Goal: Task Accomplishment & Management: Use online tool/utility

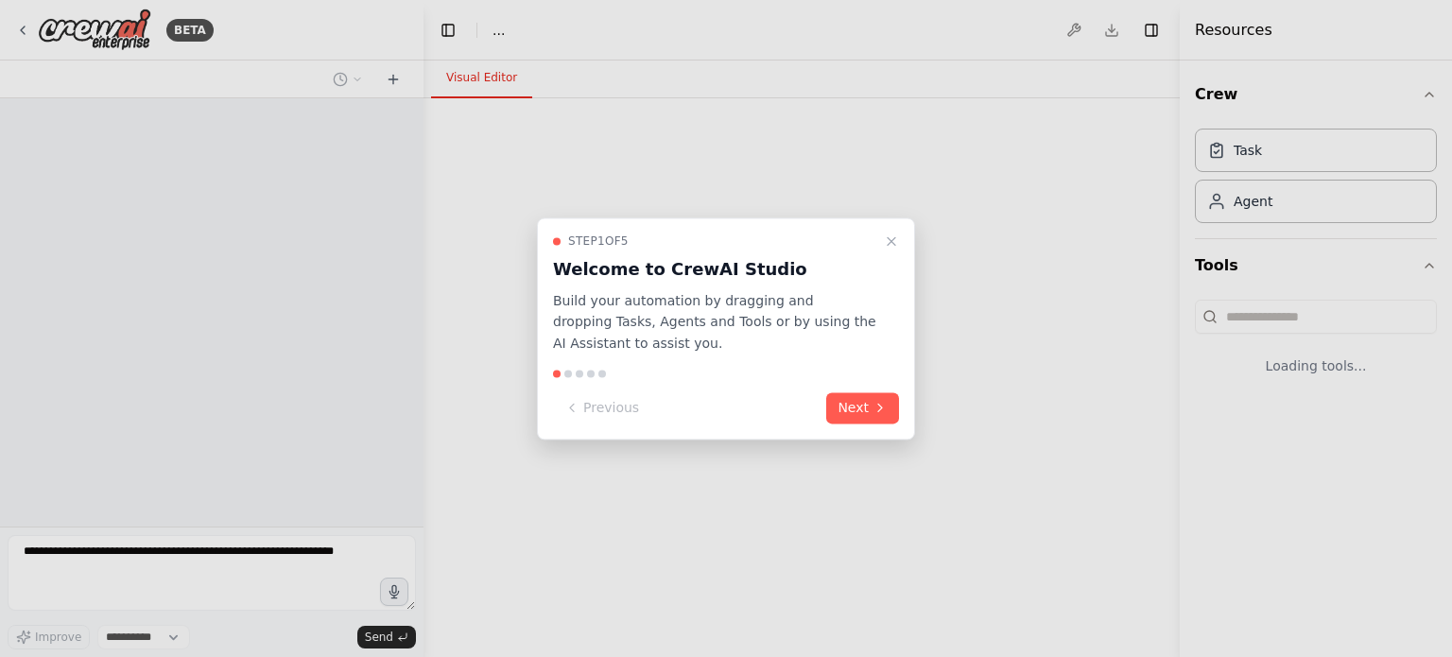
select select "****"
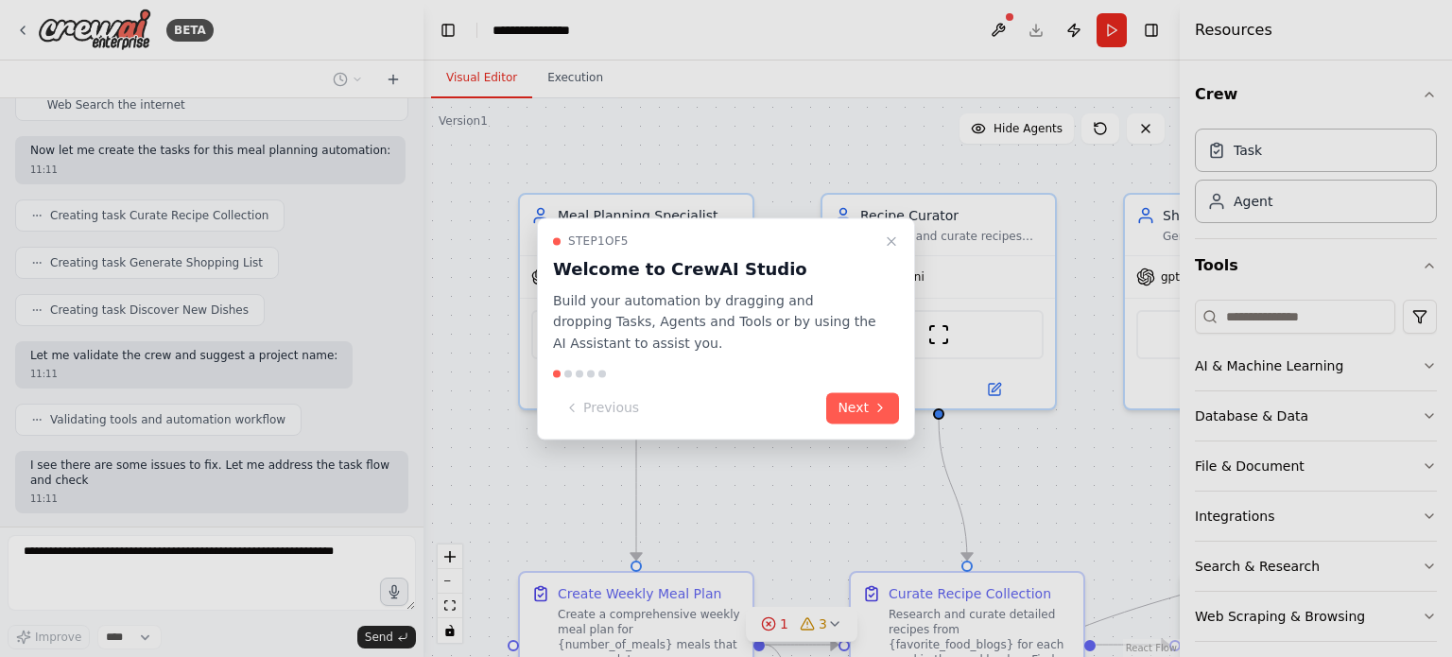
scroll to position [1195, 0]
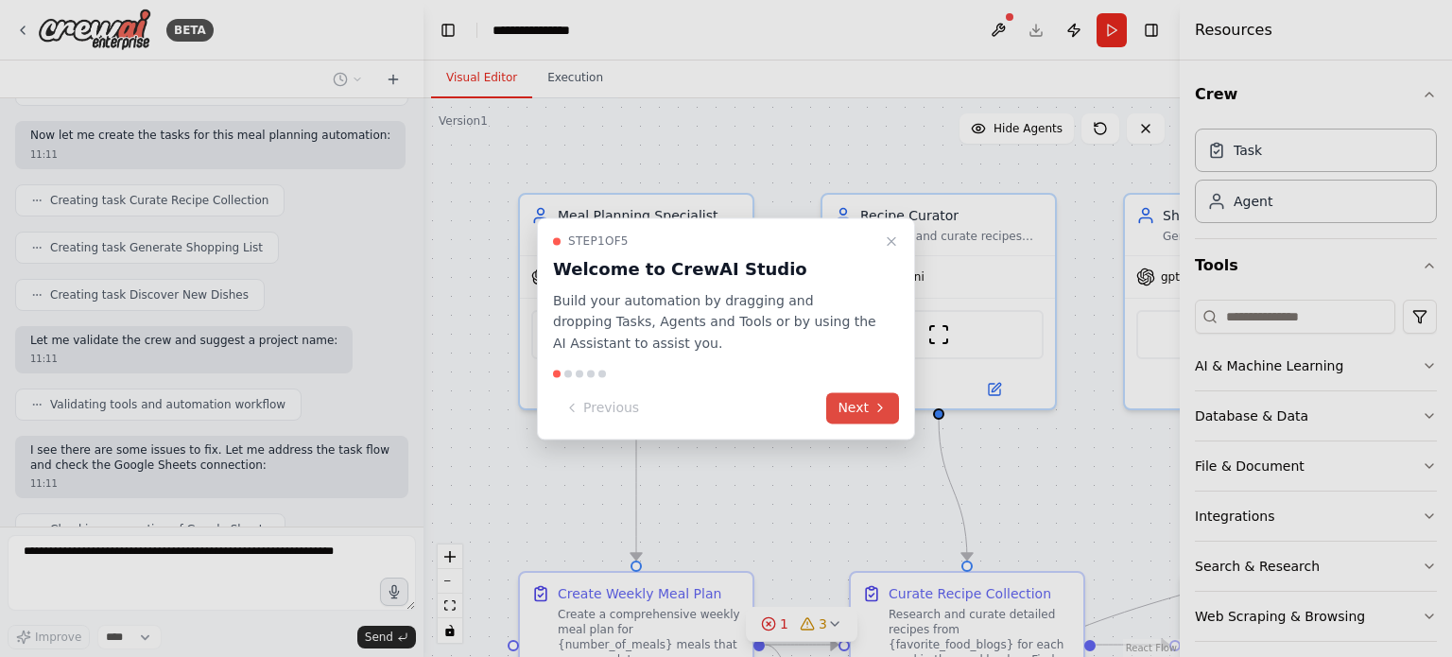
click at [859, 408] on button "Next" at bounding box center [862, 407] width 73 height 31
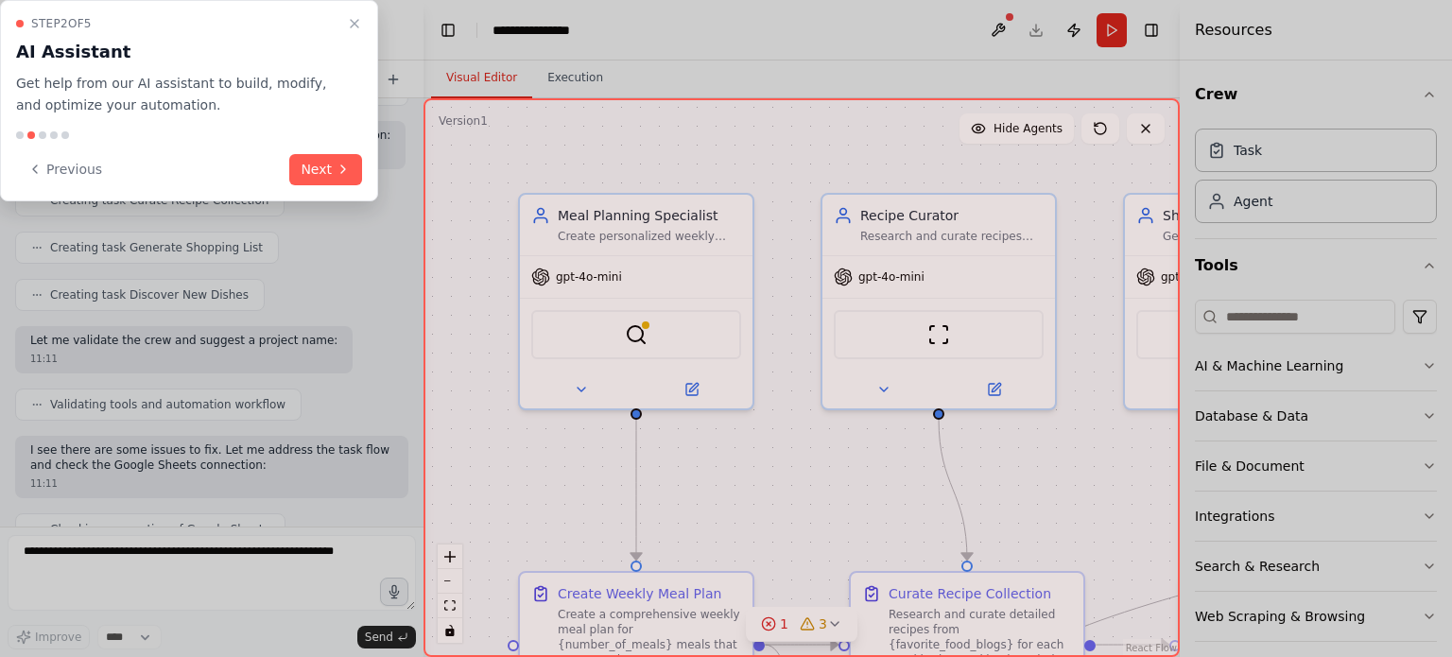
click at [861, 408] on div at bounding box center [801, 377] width 756 height 559
click at [866, 411] on div at bounding box center [801, 377] width 756 height 559
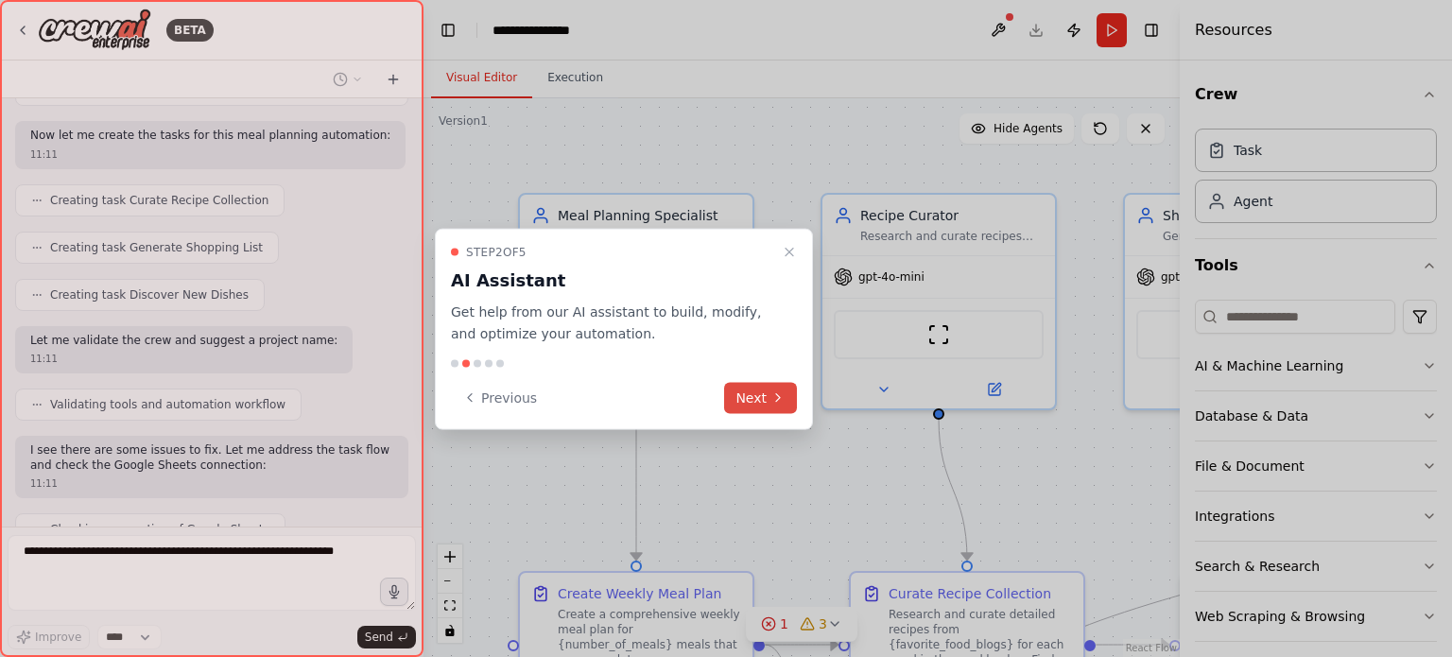
click at [756, 397] on button "Next" at bounding box center [760, 397] width 73 height 31
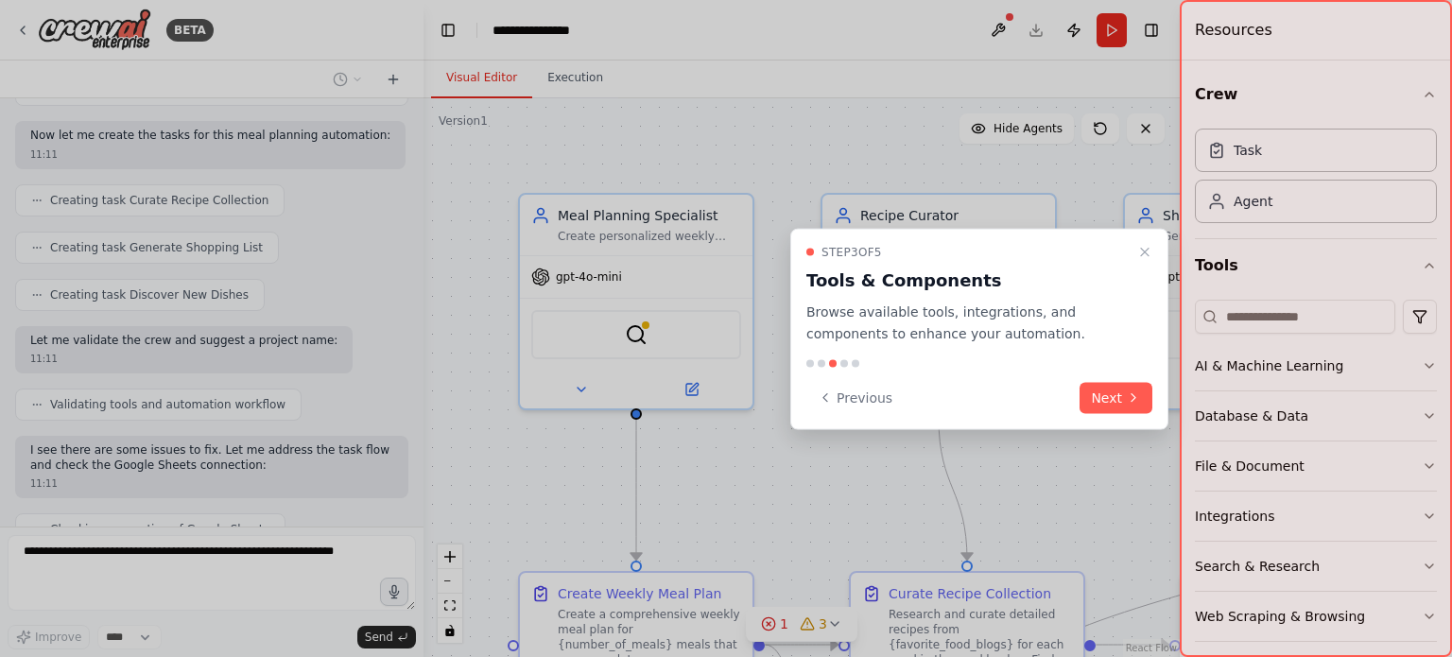
scroll to position [1304, 0]
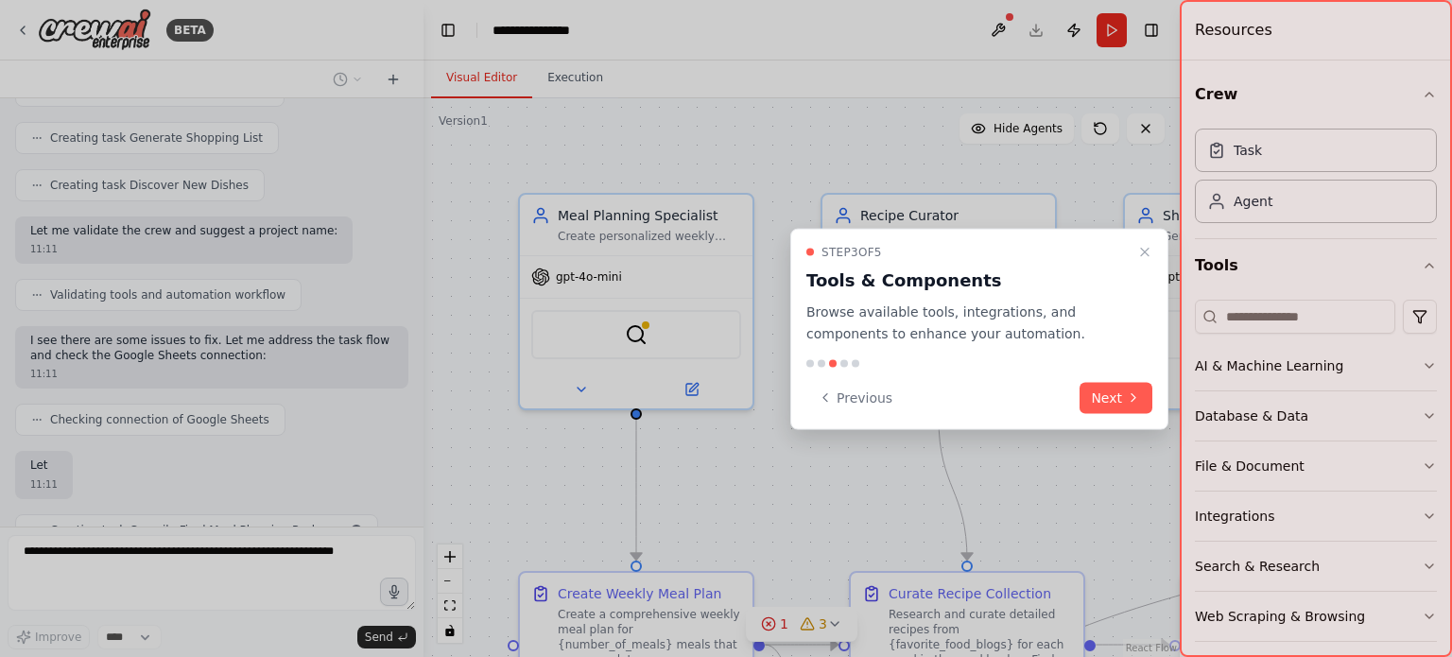
click at [1102, 393] on button "Next" at bounding box center [1115, 397] width 73 height 31
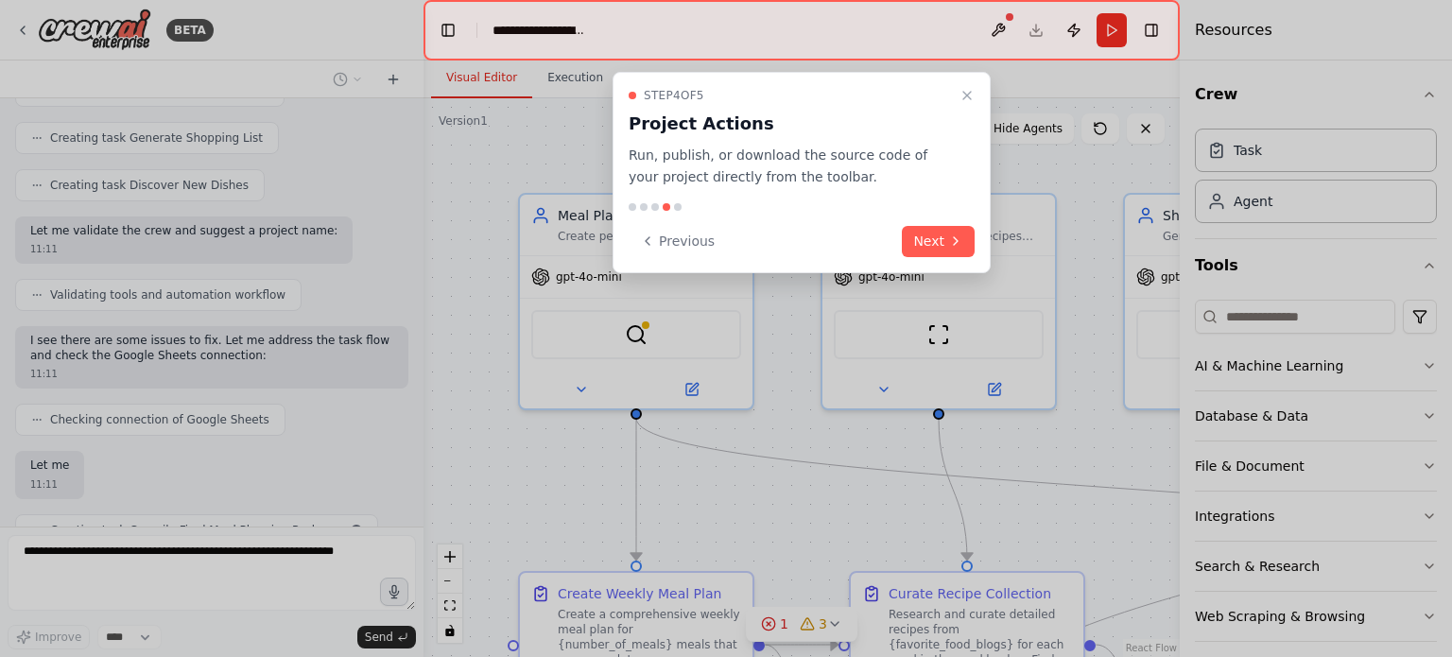
click at [949, 245] on icon at bounding box center [955, 240] width 15 height 15
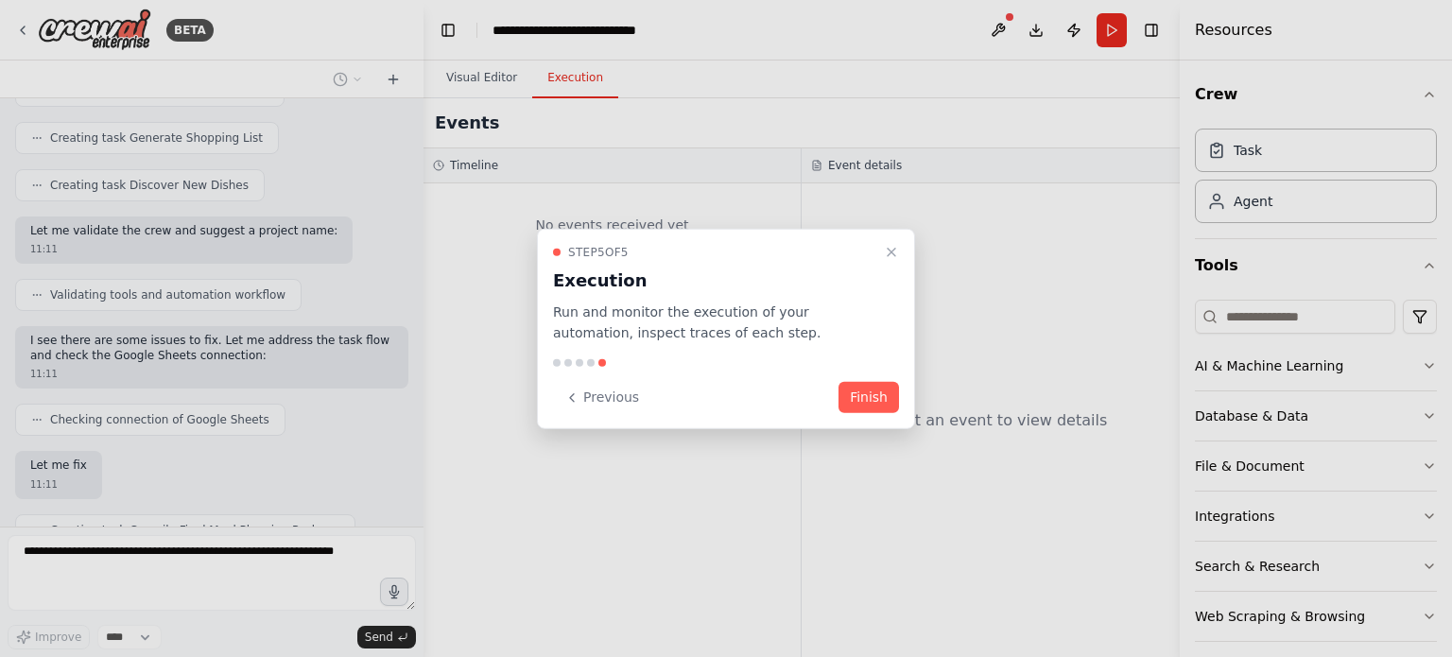
click at [930, 237] on div at bounding box center [726, 328] width 1452 height 657
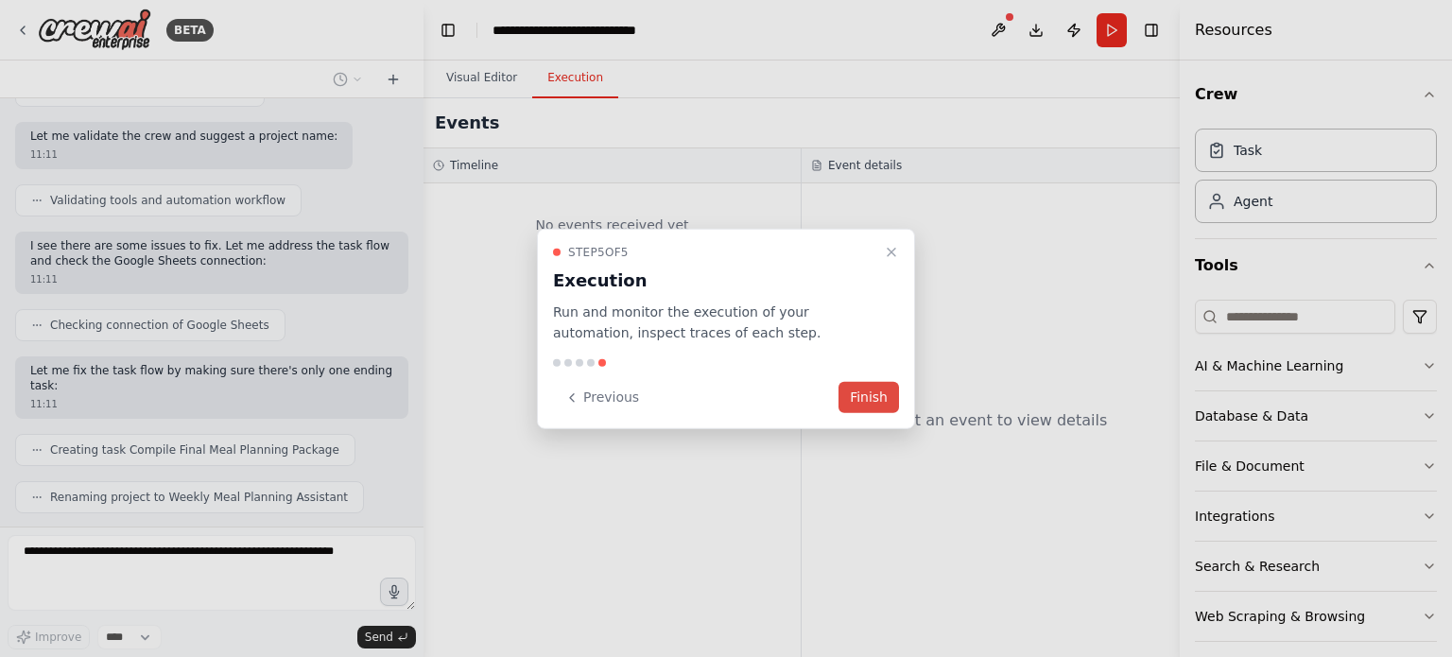
click at [866, 399] on button "Finish" at bounding box center [868, 397] width 60 height 31
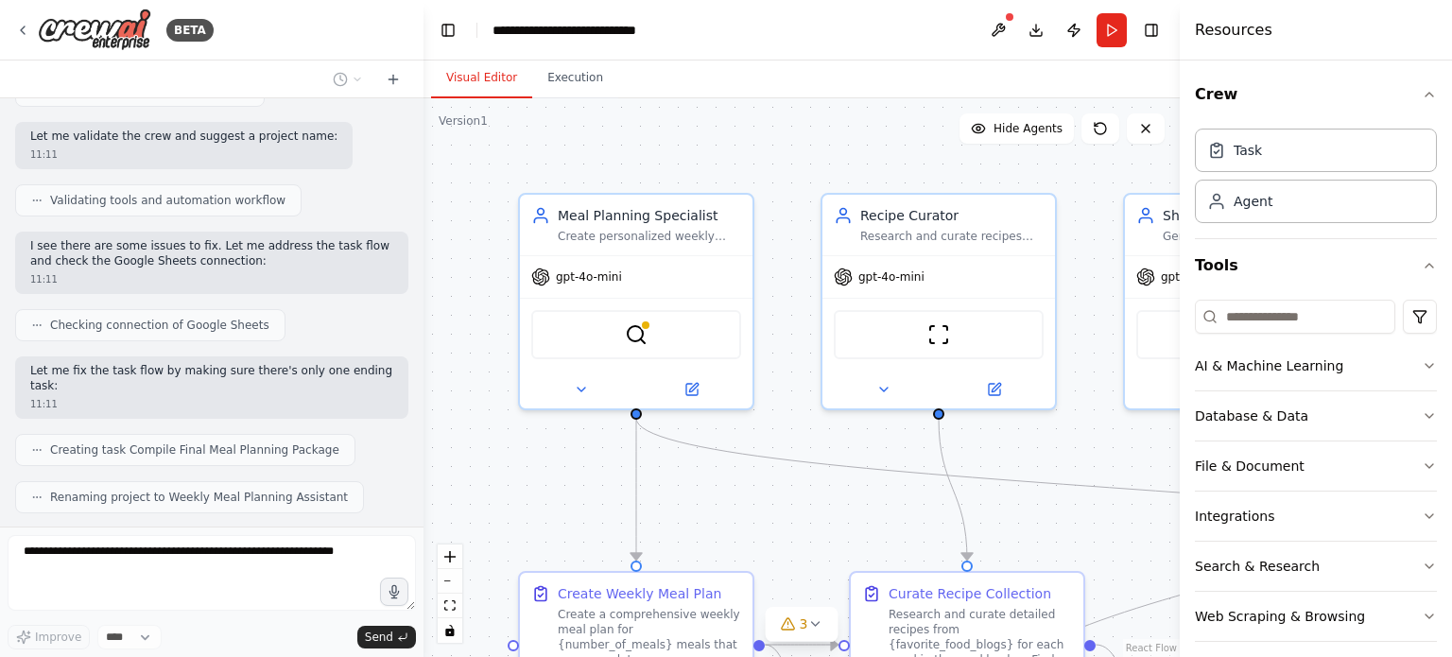
click at [866, 406] on div at bounding box center [938, 390] width 233 height 38
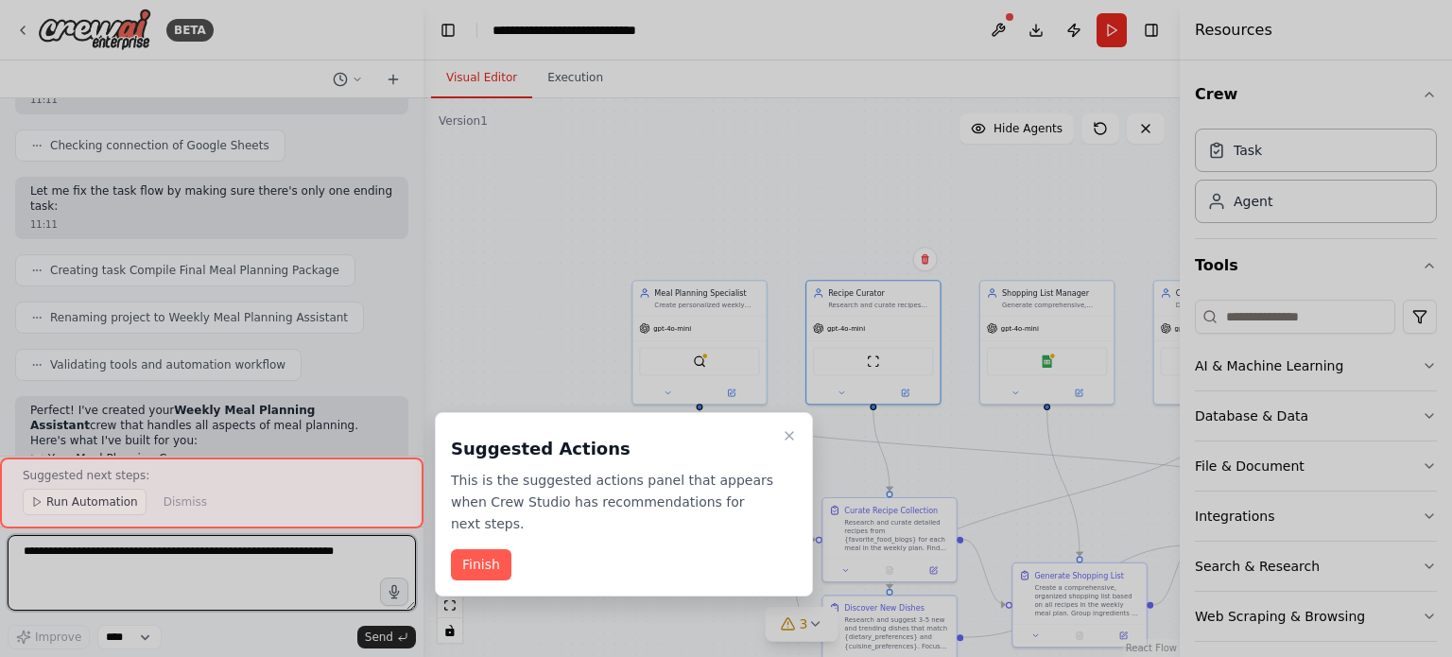
scroll to position [1609, 0]
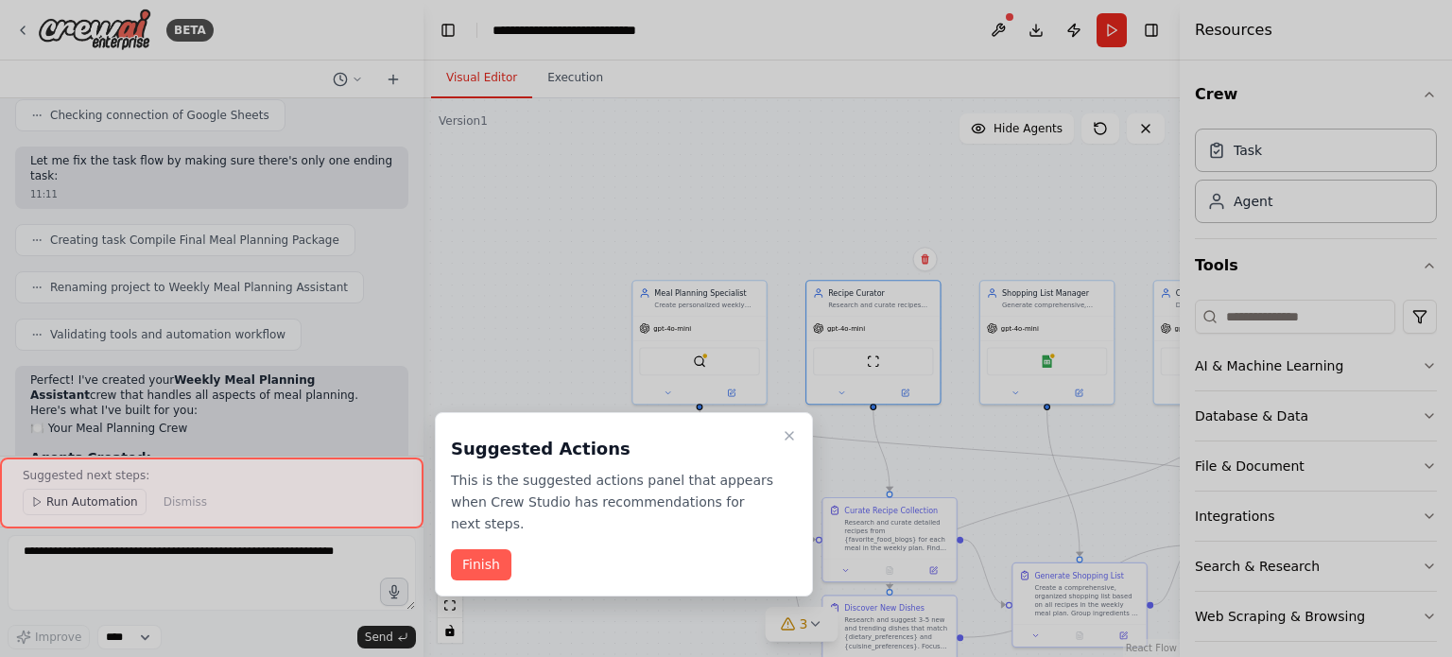
click at [477, 551] on button "Finish" at bounding box center [481, 564] width 60 height 31
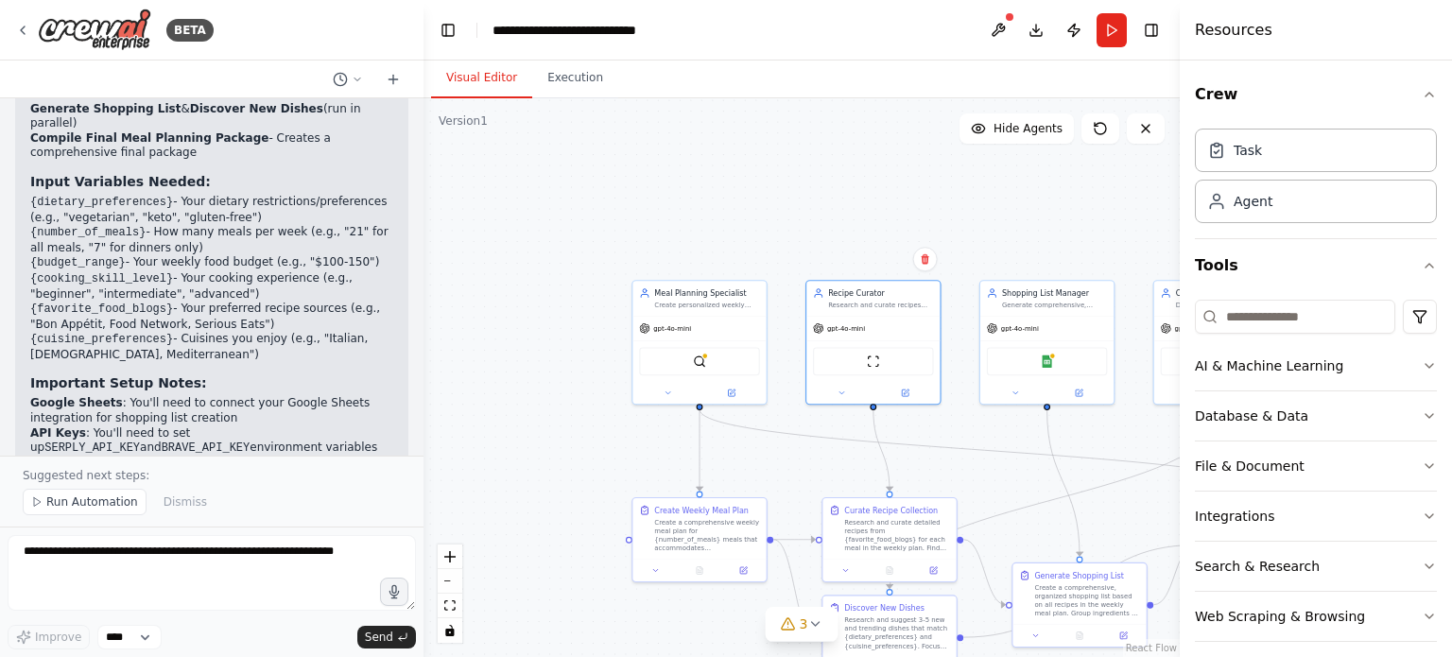
scroll to position [2222, 0]
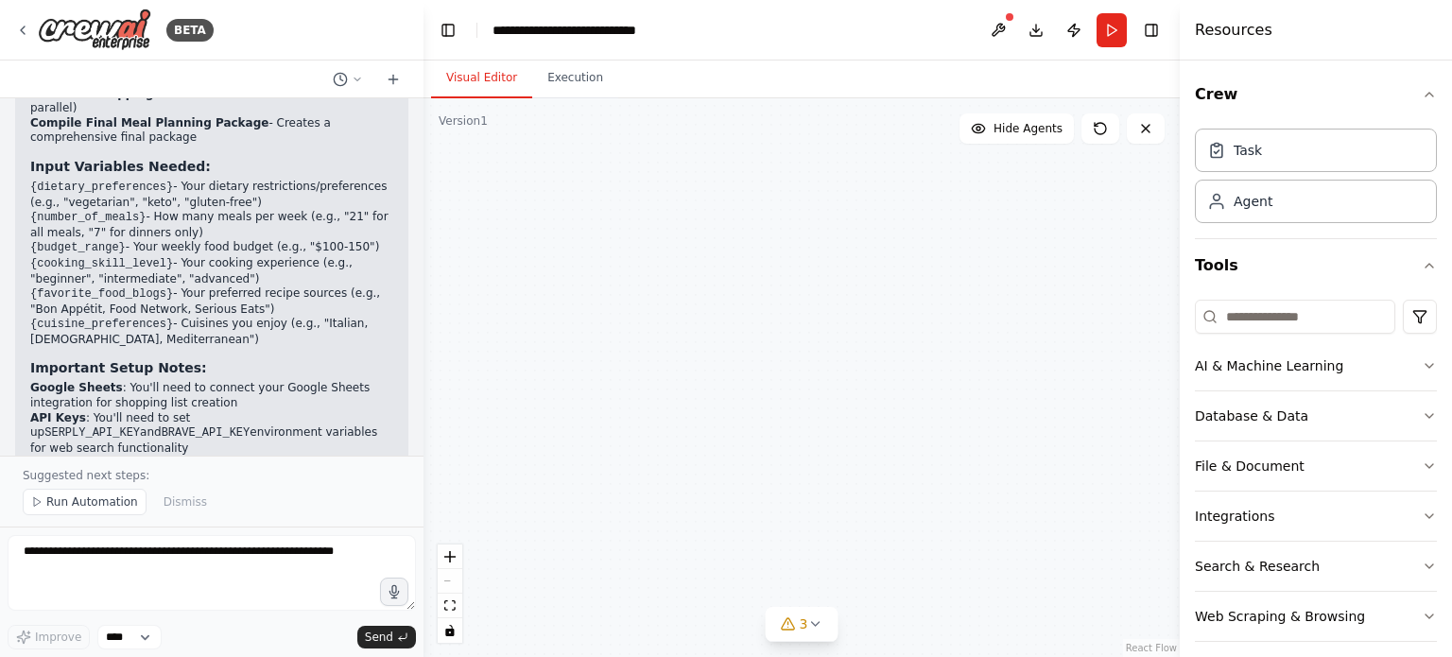
drag, startPoint x: 1153, startPoint y: 521, endPoint x: 998, endPoint y: 392, distance: 201.4
click at [1177, 581] on div "BETA Develop a crew that creates weekly meal plans based on your dietary prefer…" at bounding box center [726, 328] width 1452 height 657
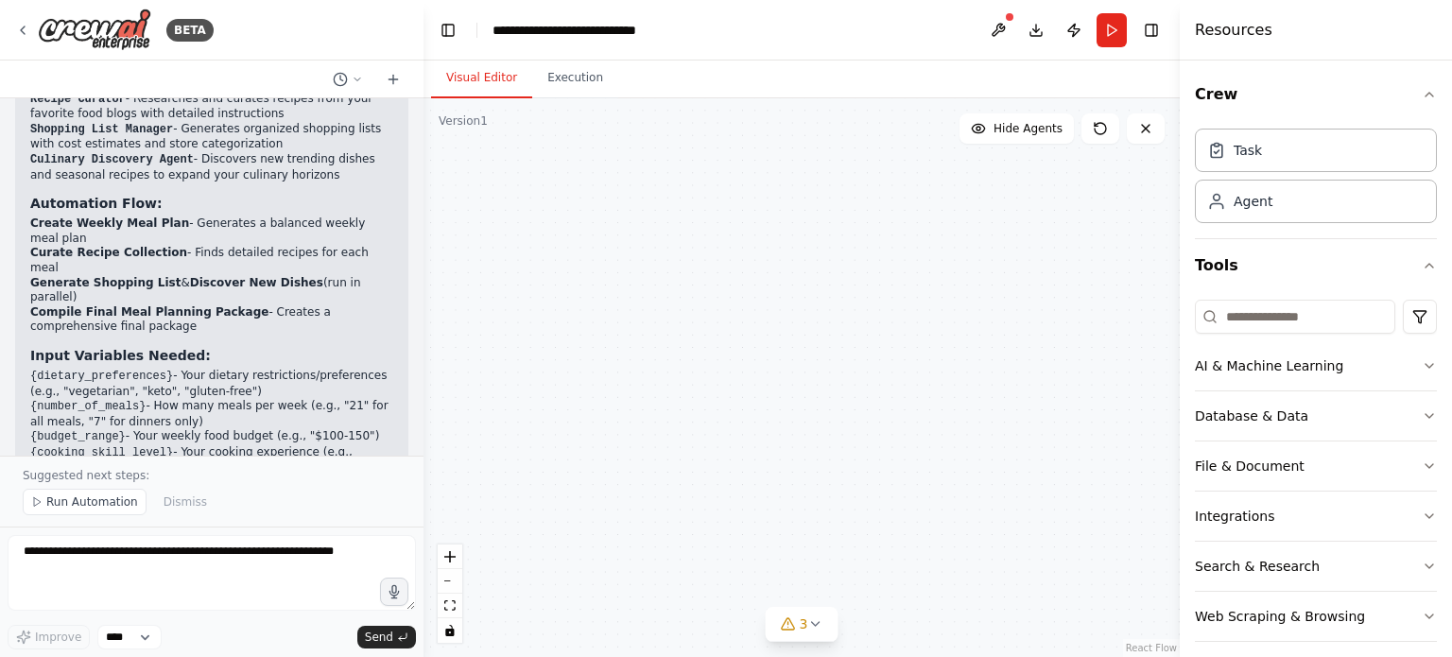
scroll to position [2128, 0]
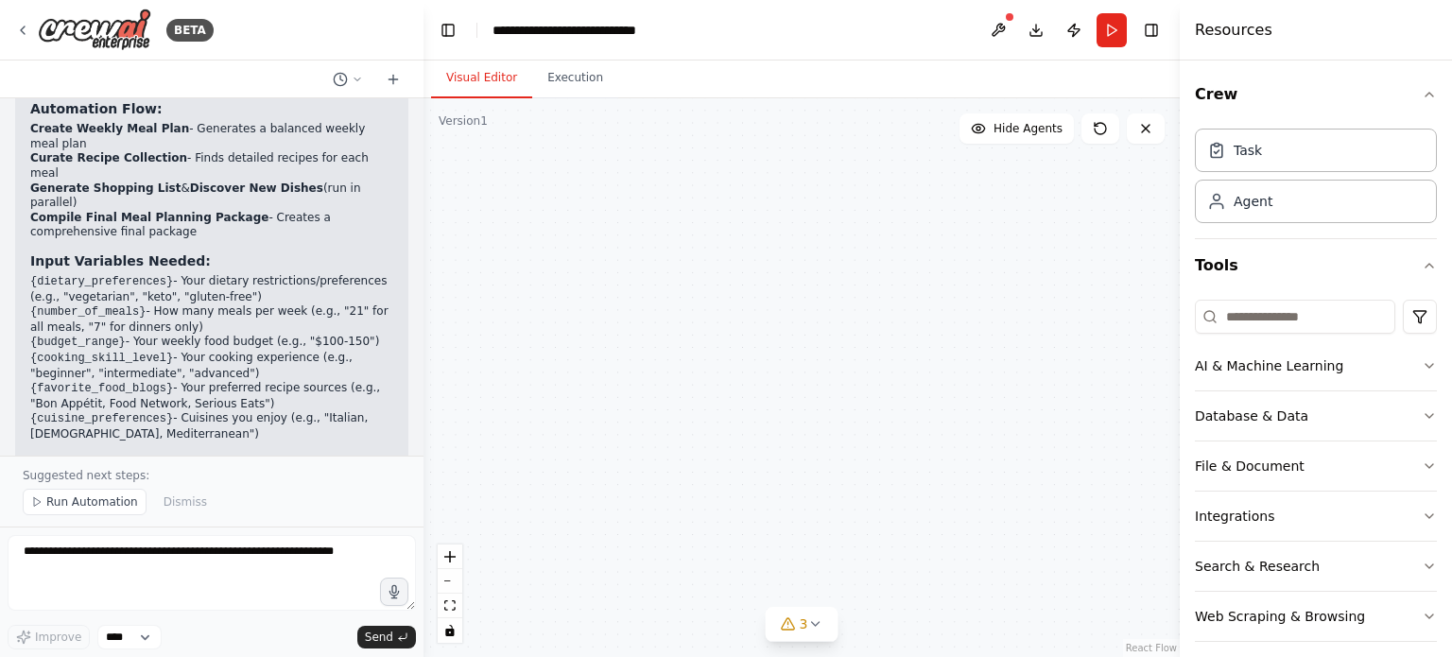
drag, startPoint x: 189, startPoint y: 342, endPoint x: 274, endPoint y: 342, distance: 85.1
click at [274, 506] on li "API Keys : You'll need to set up SERPLY_API_KEY and BRAVE_API_KEY environment v…" at bounding box center [211, 528] width 363 height 45
click at [162, 521] on code "BRAVE_API_KEY" at bounding box center [206, 527] width 89 height 13
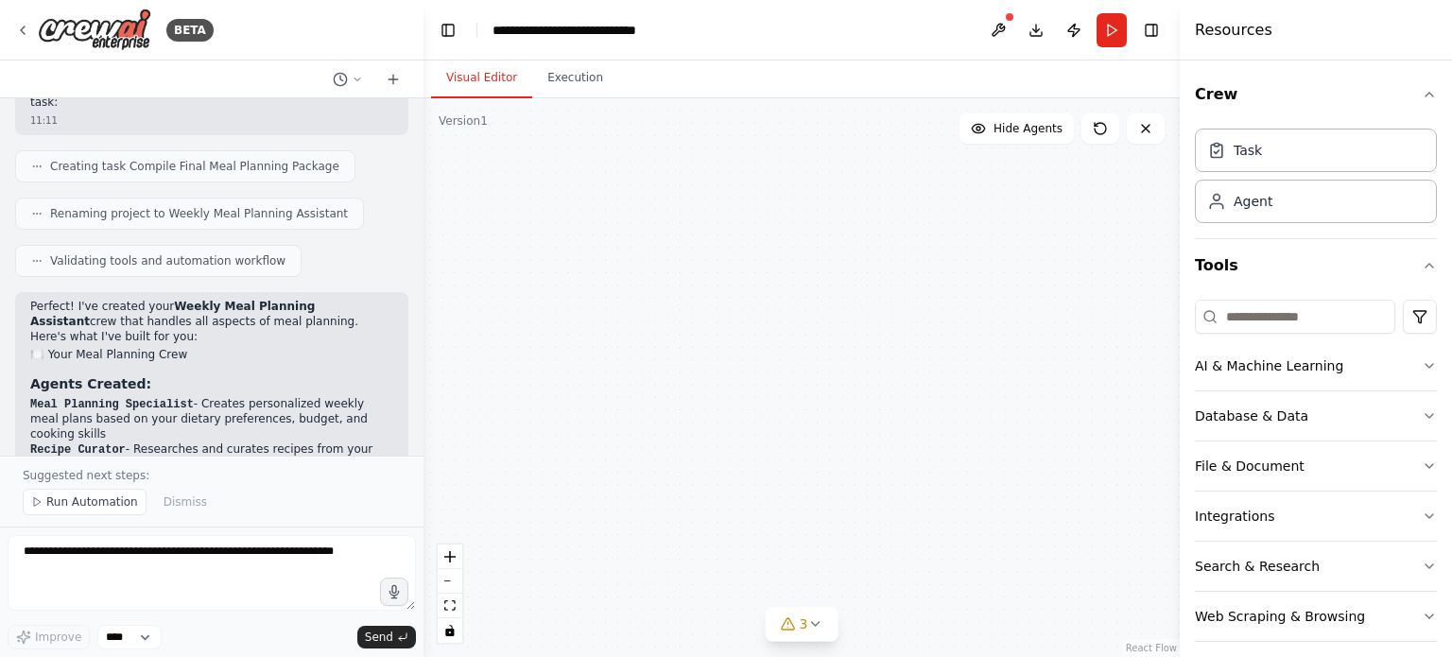
scroll to position [1655, 0]
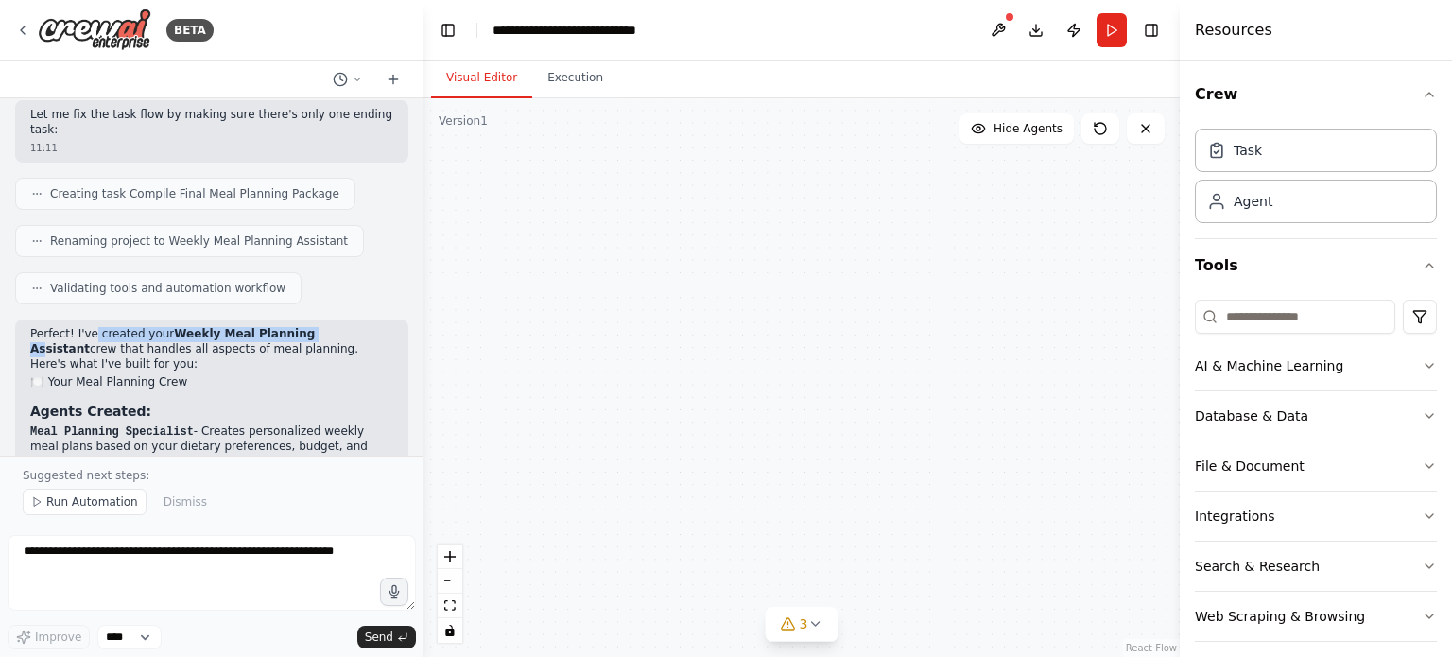
drag, startPoint x: 89, startPoint y: 239, endPoint x: 291, endPoint y: 244, distance: 202.3
click at [291, 327] on p "Perfect! I've created your Weekly Meal Planning Assistant crew that handles all…" at bounding box center [211, 349] width 363 height 44
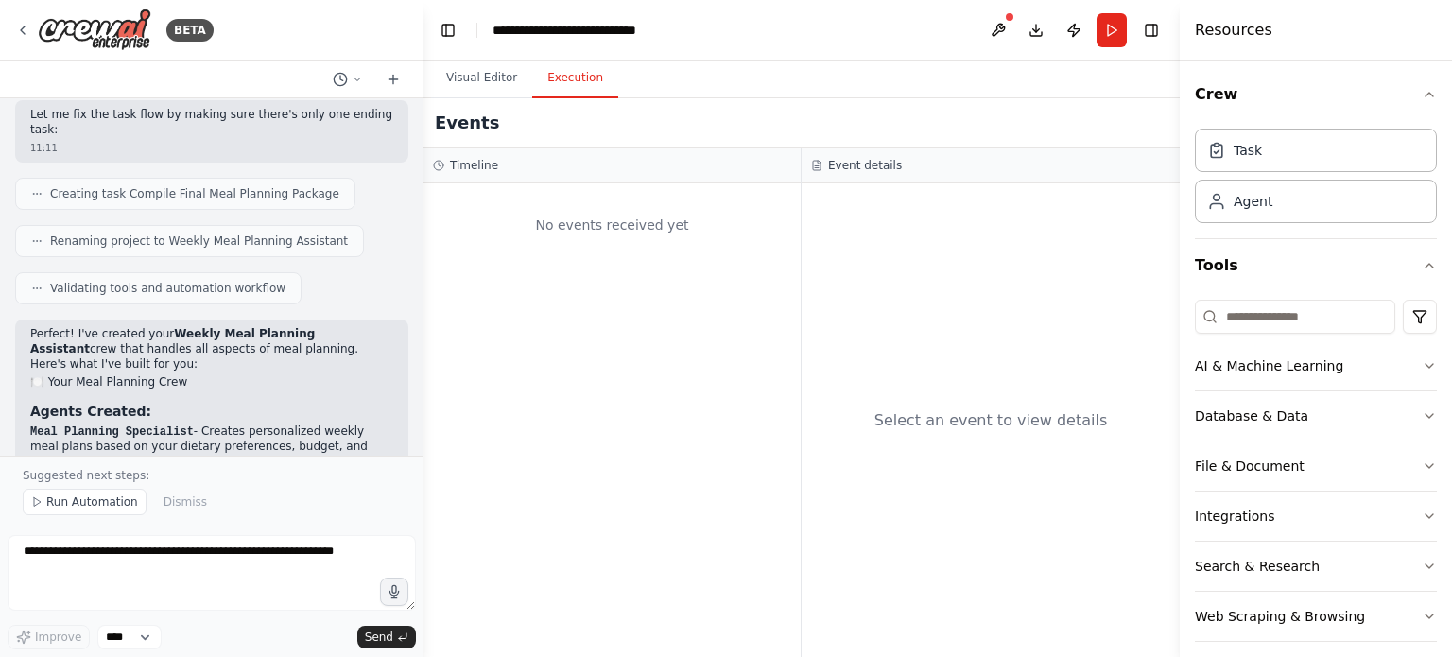
click at [549, 78] on button "Execution" at bounding box center [575, 79] width 86 height 40
click at [457, 81] on button "Visual Editor" at bounding box center [481, 79] width 101 height 40
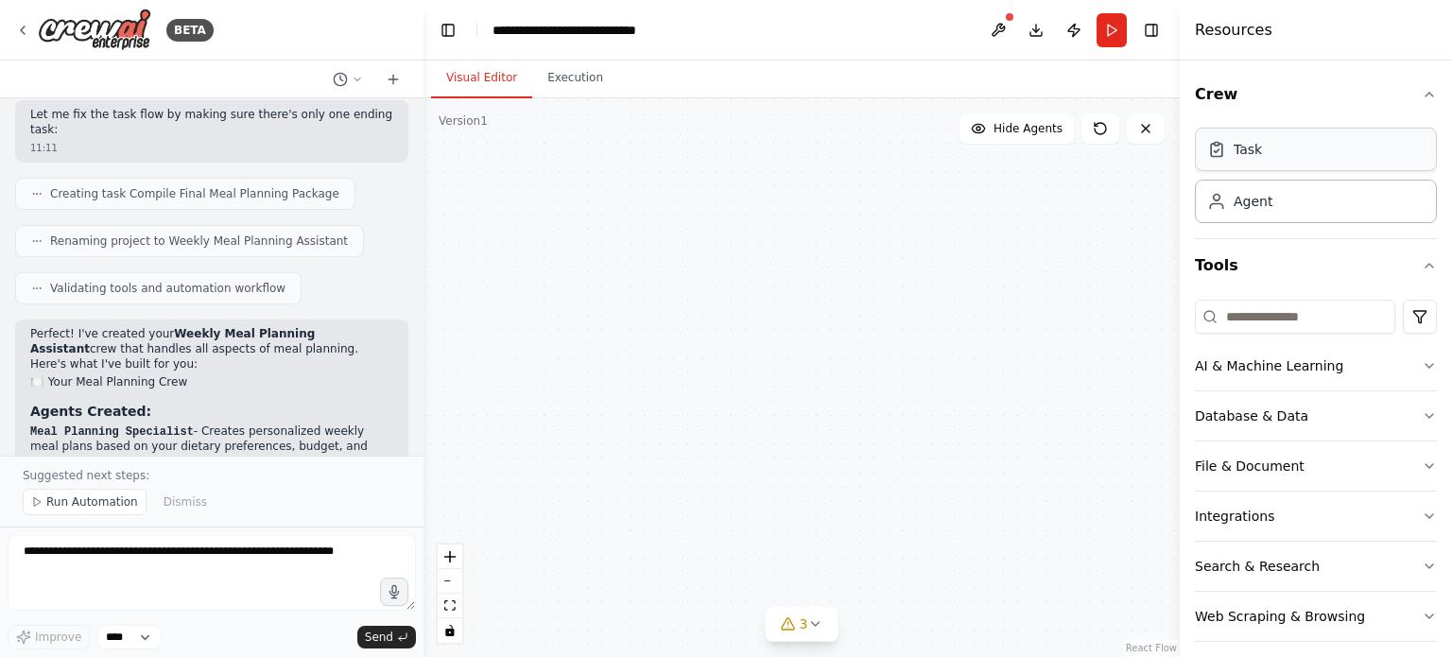
click at [1298, 154] on div "Task" at bounding box center [1316, 149] width 242 height 43
click at [1287, 207] on div "Agent" at bounding box center [1316, 200] width 242 height 43
click at [1328, 360] on div "AI & Machine Learning" at bounding box center [1269, 365] width 148 height 19
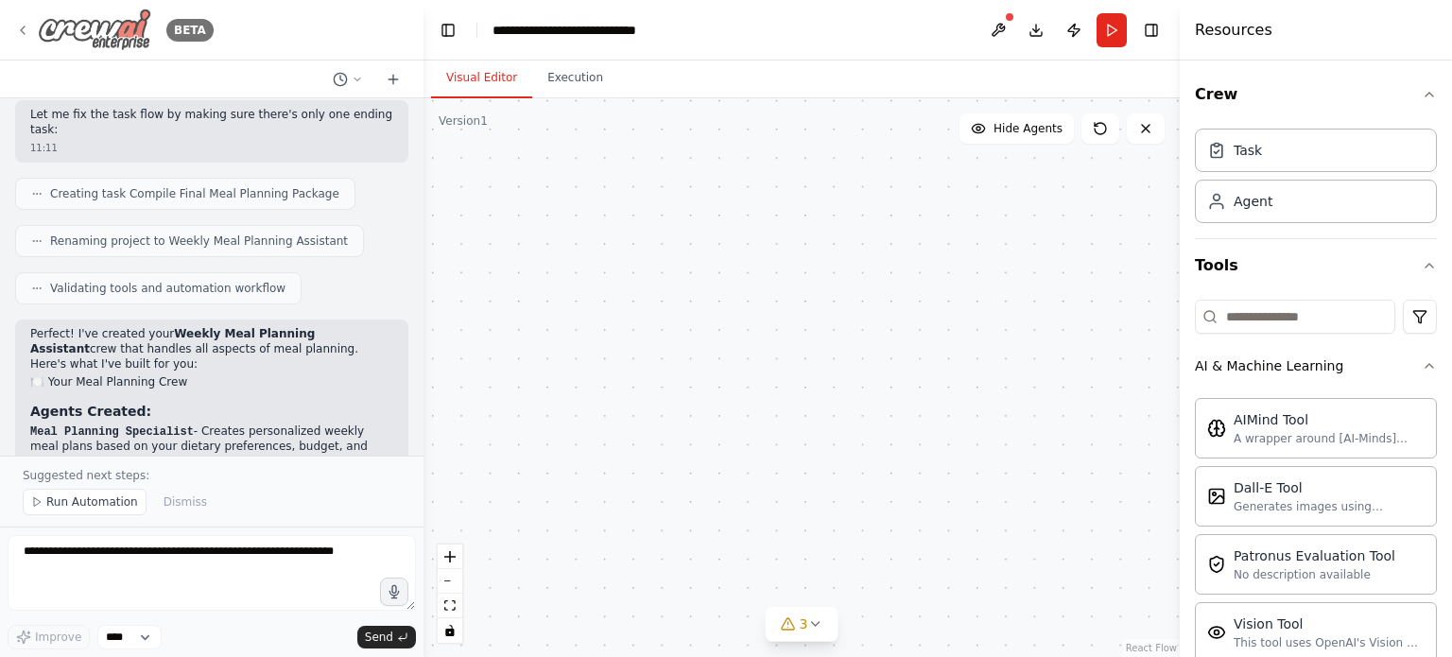
click at [15, 26] on icon at bounding box center [22, 30] width 15 height 15
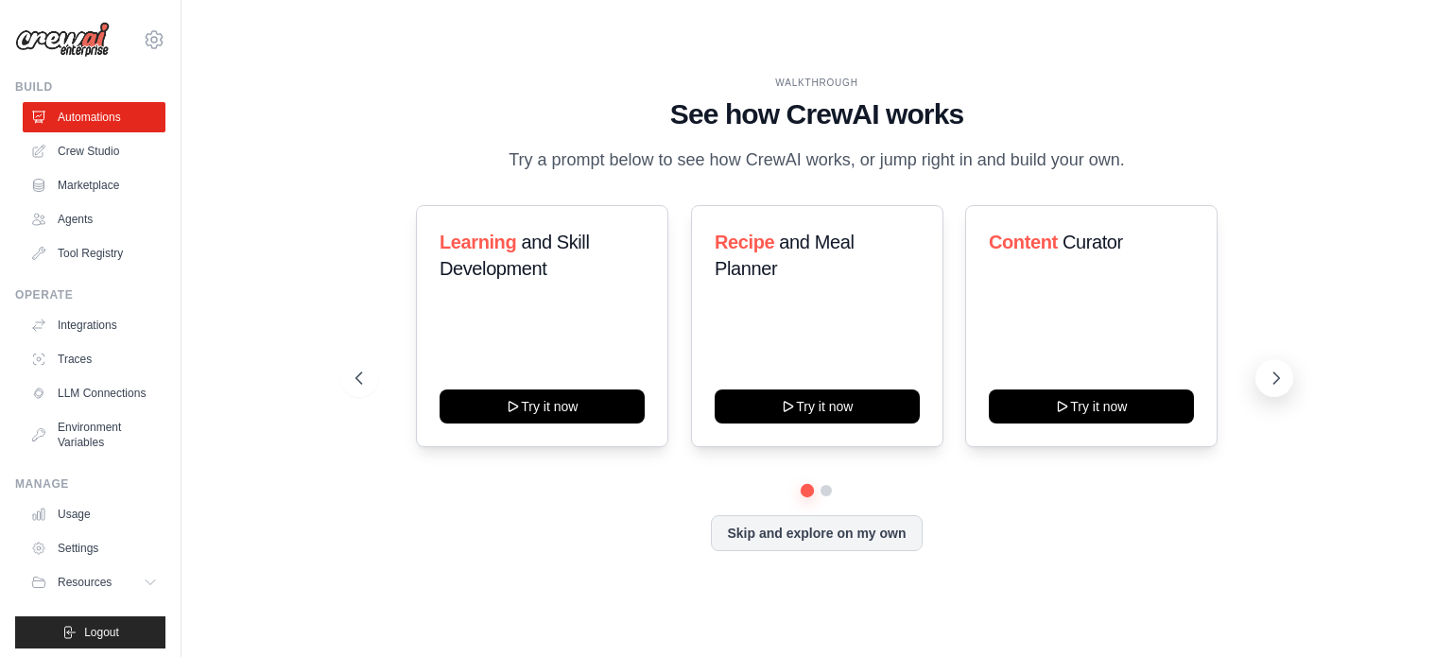
click at [1275, 372] on icon at bounding box center [1276, 378] width 19 height 19
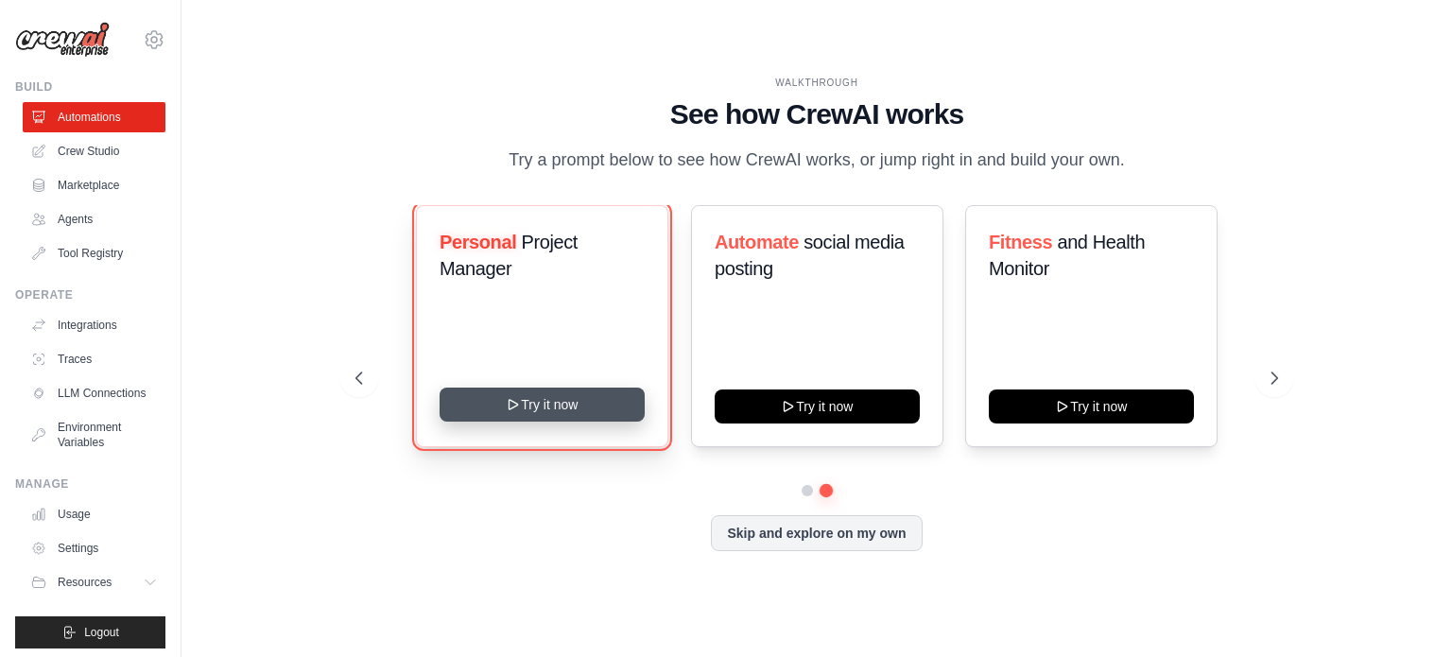
click at [594, 413] on button "Try it now" at bounding box center [542, 405] width 205 height 34
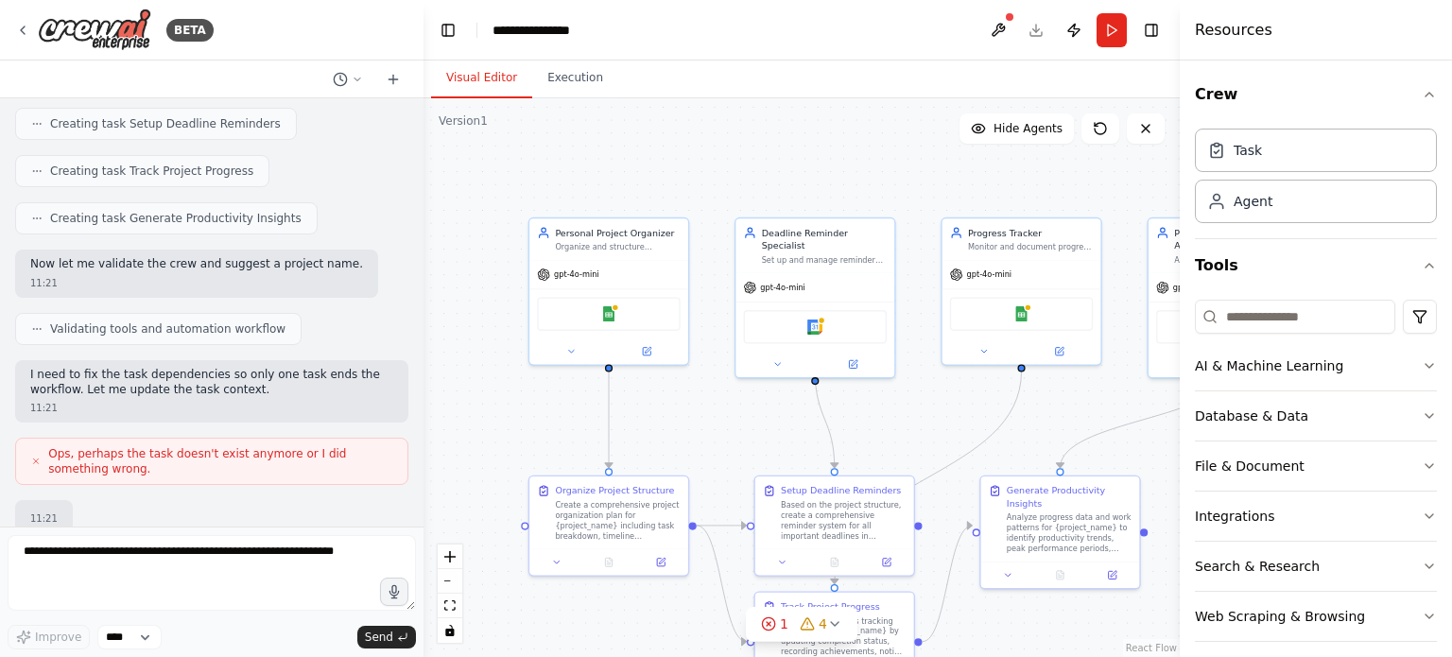
scroll to position [1067, 0]
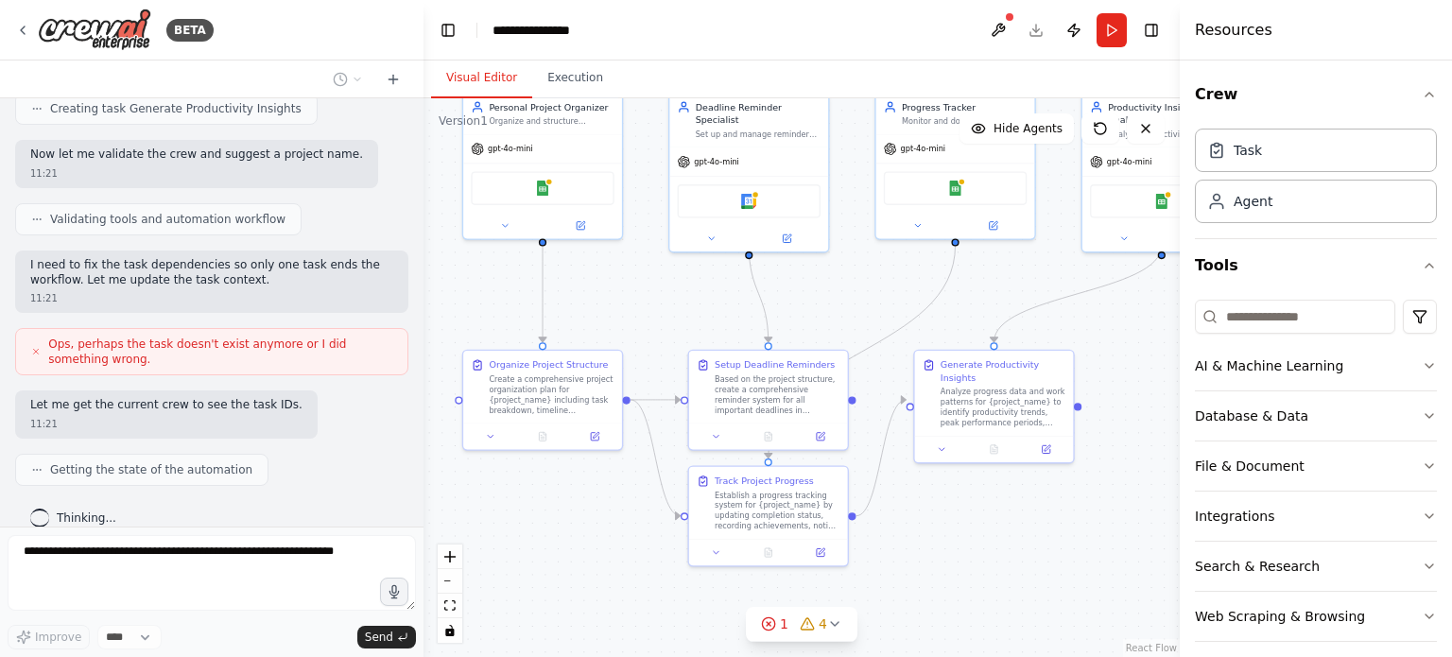
drag, startPoint x: 778, startPoint y: 506, endPoint x: 670, endPoint y: 287, distance: 243.5
click at [670, 287] on div ".deletable-edge-delete-btn { width: 20px; height: 20px; border: 0px solid #ffff…" at bounding box center [801, 377] width 756 height 559
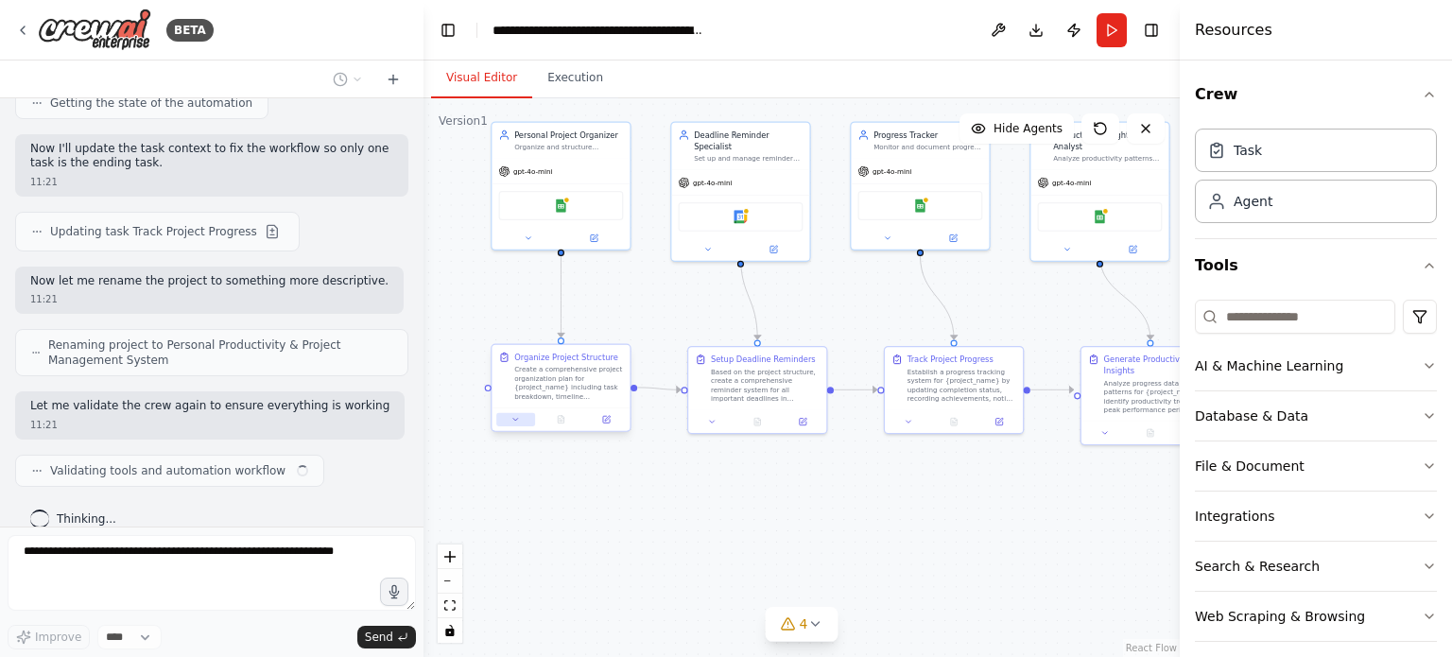
scroll to position [1449, 0]
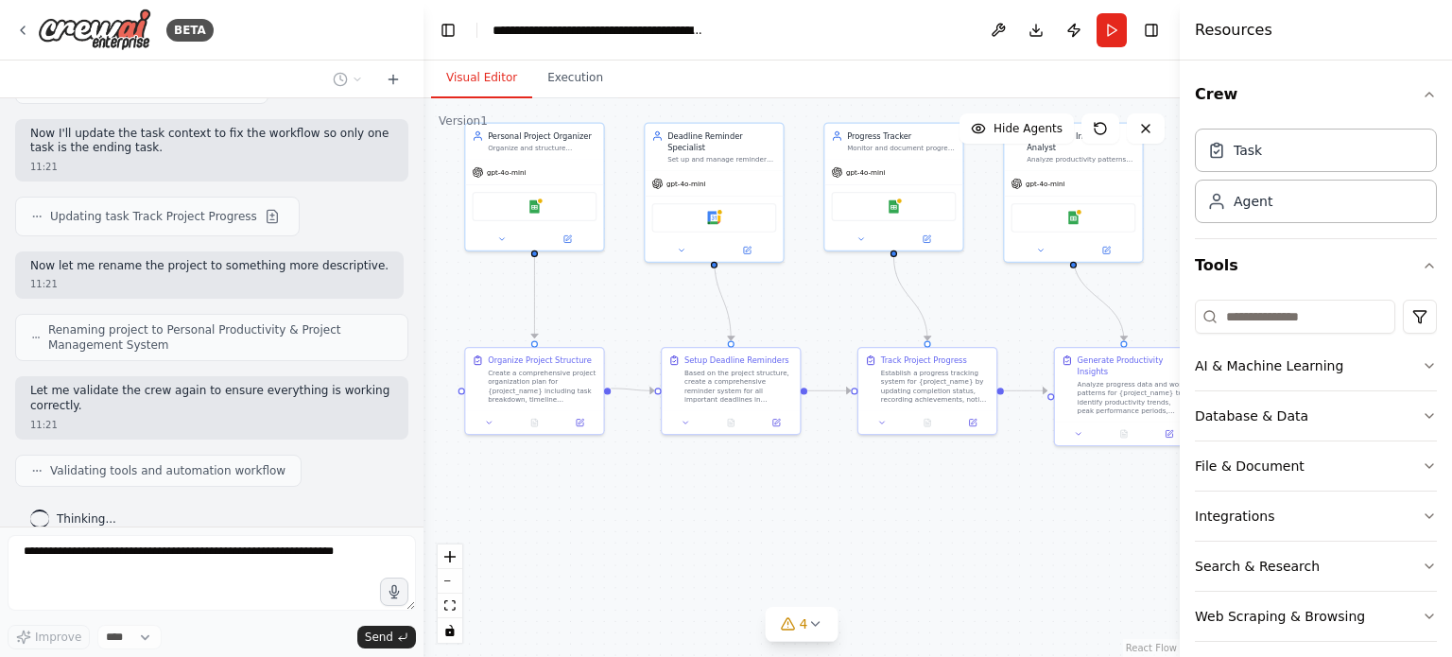
drag, startPoint x: 628, startPoint y: 494, endPoint x: 760, endPoint y: 522, distance: 135.1
click at [760, 522] on div ".deletable-edge-delete-btn { width: 20px; height: 20px; border: 0px solid #ffff…" at bounding box center [801, 377] width 756 height 559
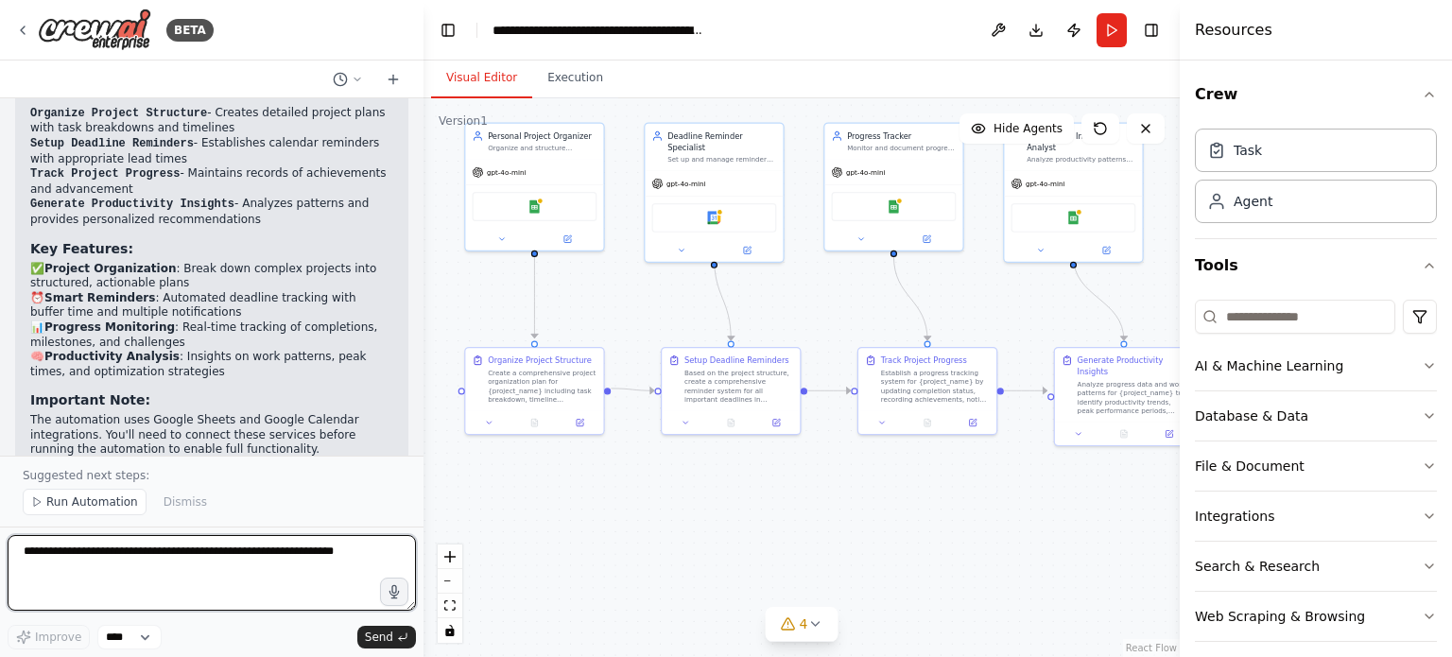
scroll to position [2214, 0]
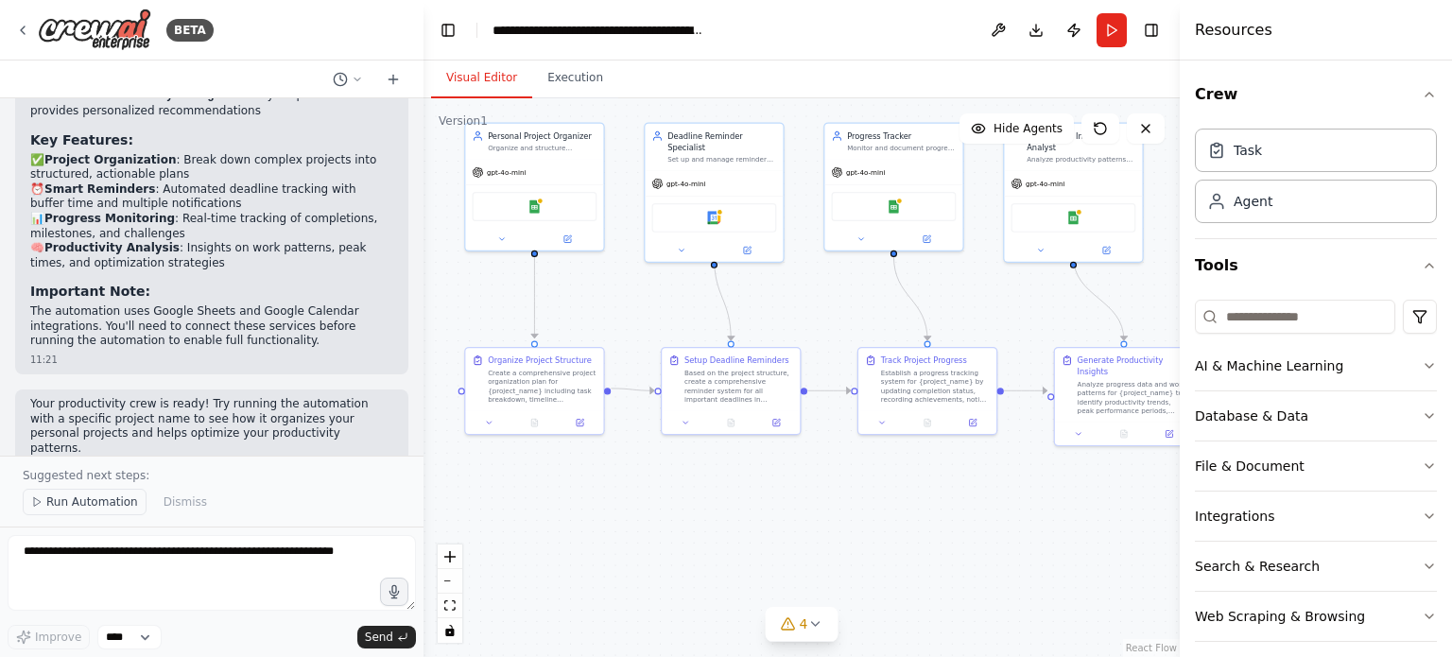
click at [86, 502] on span "Run Automation" at bounding box center [92, 501] width 92 height 15
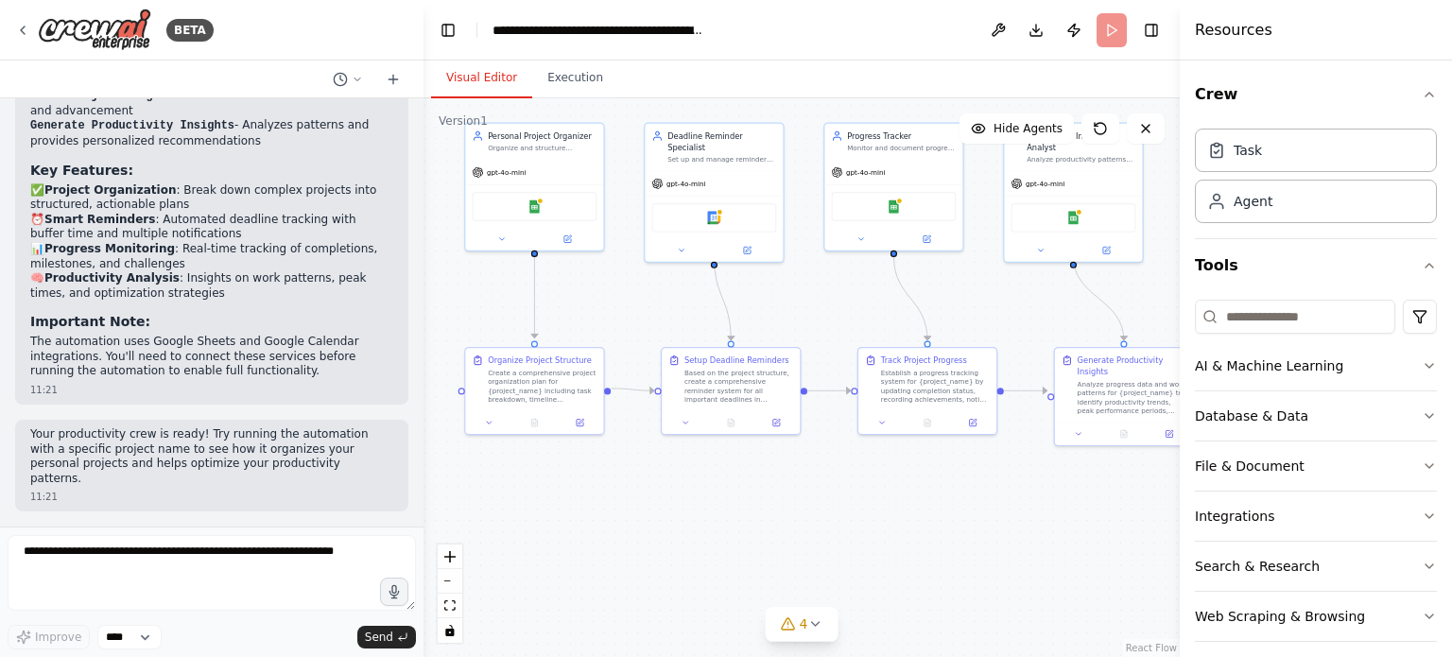
scroll to position [2144, 0]
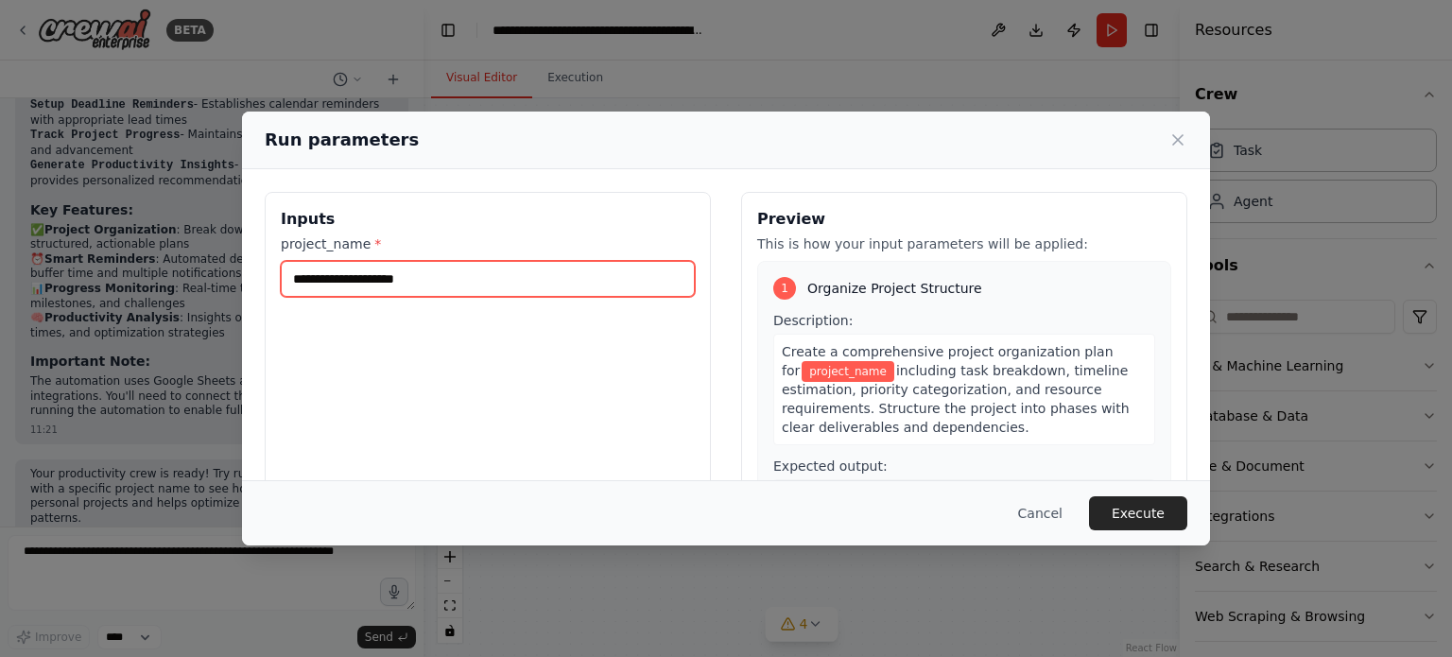
drag, startPoint x: 383, startPoint y: 279, endPoint x: 439, endPoint y: 295, distance: 58.0
click at [382, 279] on input "project_name *" at bounding box center [488, 279] width 414 height 36
type input "*"
type input "**********"
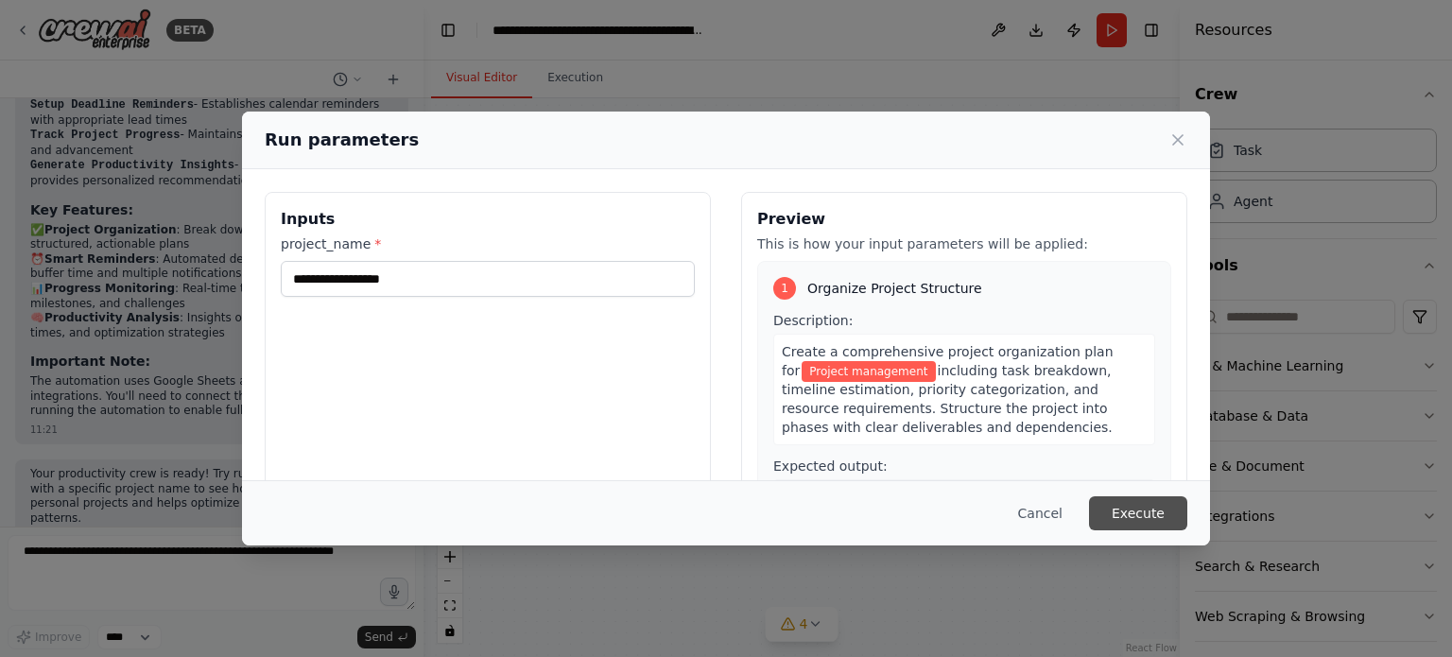
click at [1154, 516] on button "Execute" at bounding box center [1138, 513] width 98 height 34
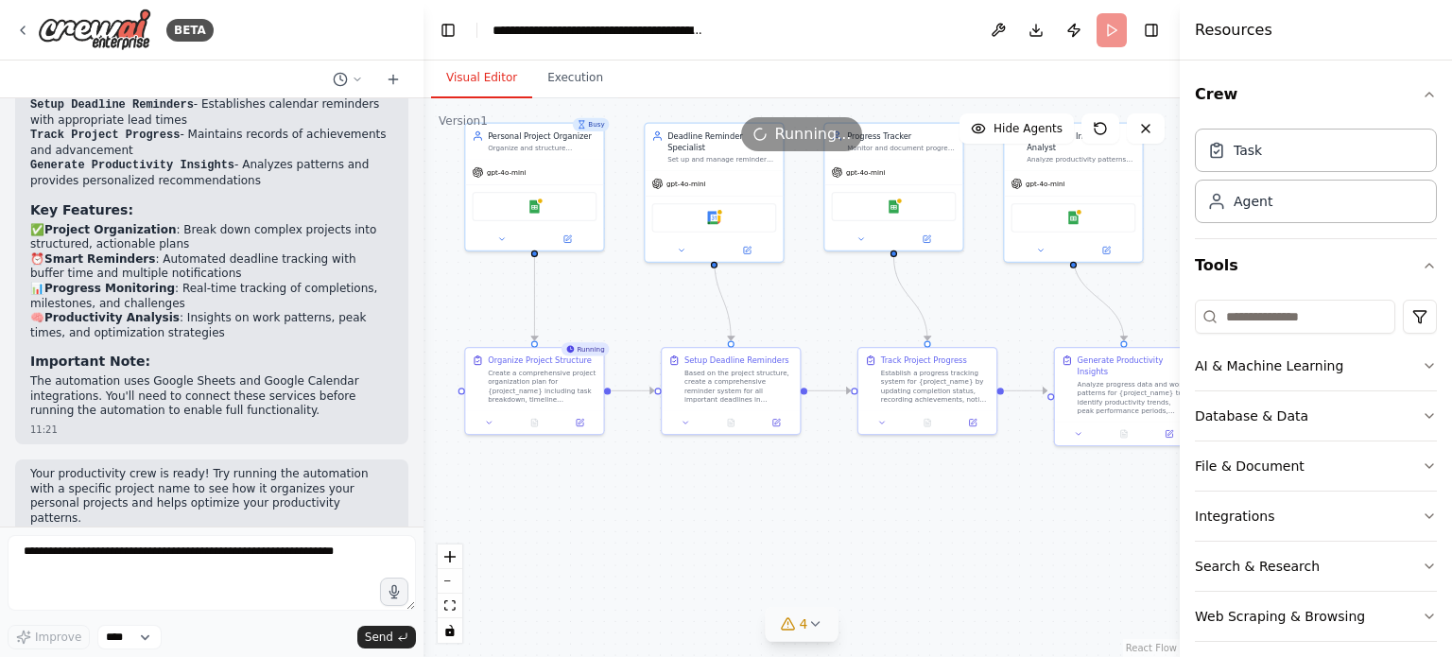
click at [820, 626] on icon at bounding box center [814, 623] width 15 height 15
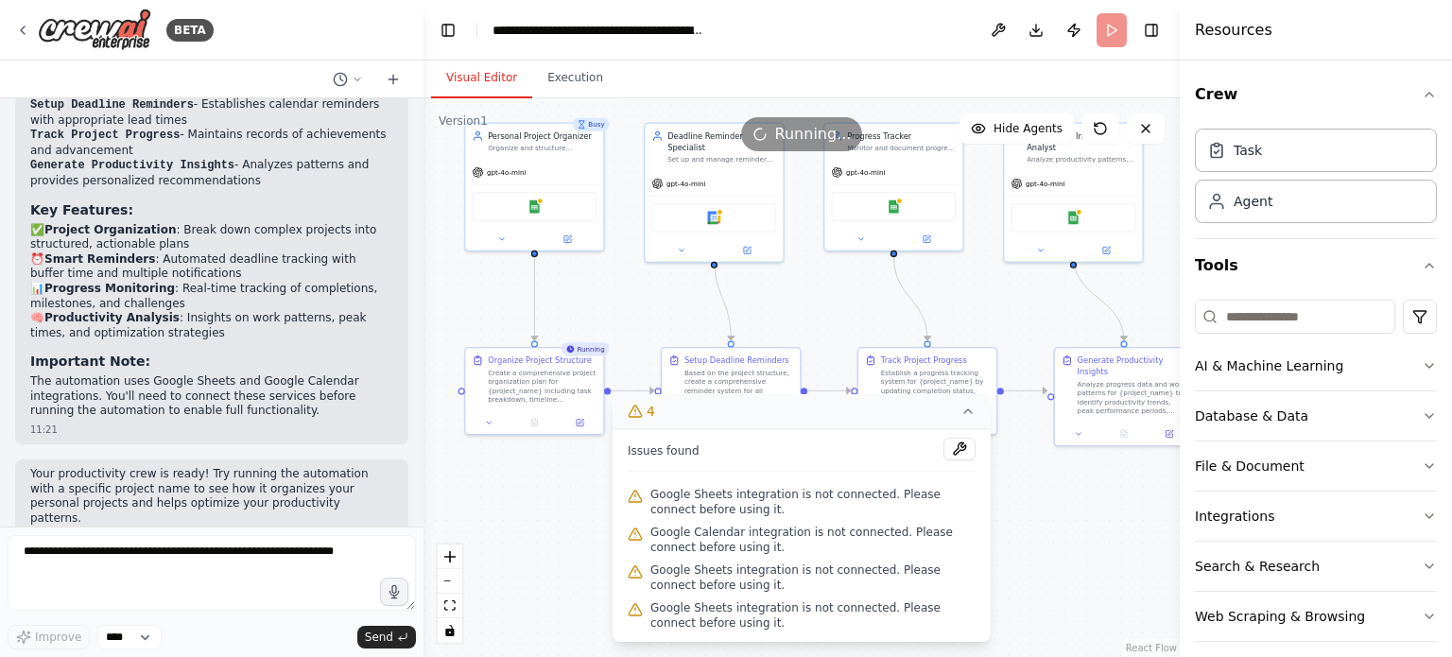
click at [1024, 523] on div ".deletable-edge-delete-btn { width: 20px; height: 20px; border: 0px solid #ffff…" at bounding box center [801, 377] width 756 height 559
click at [966, 412] on icon at bounding box center [968, 411] width 8 height 4
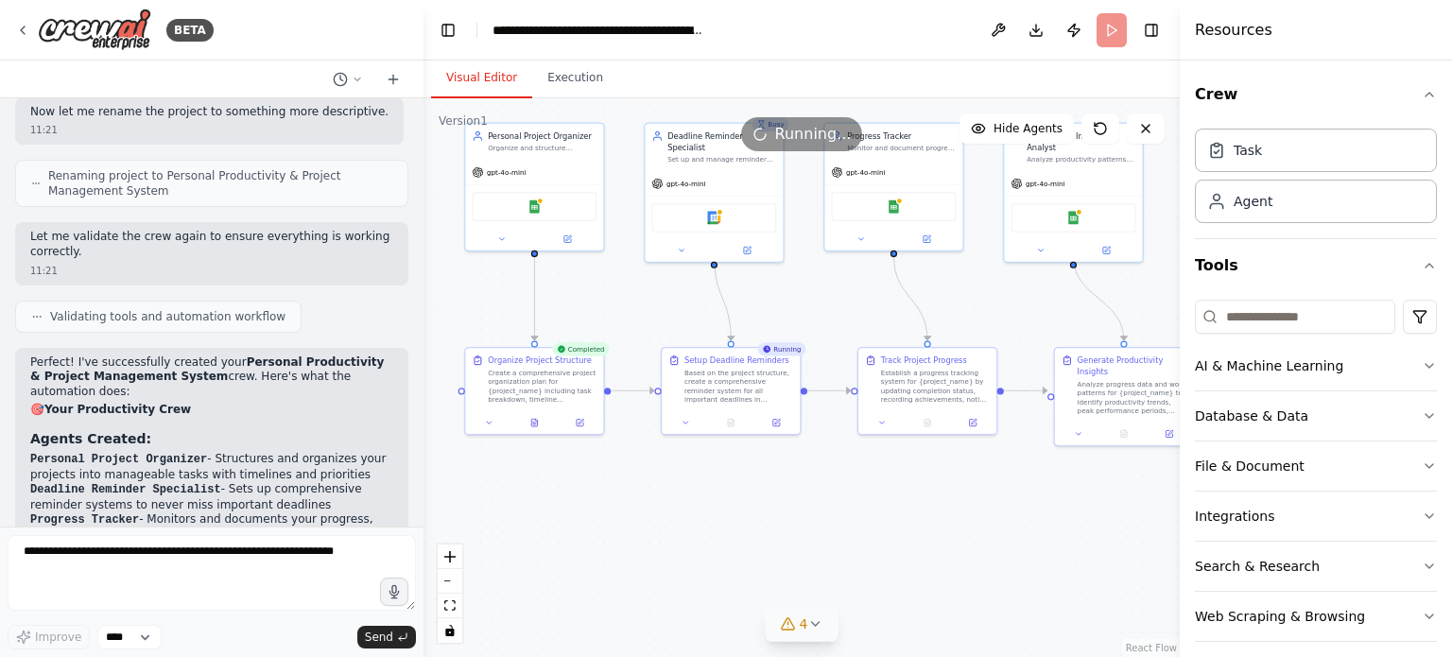
scroll to position [1603, 0]
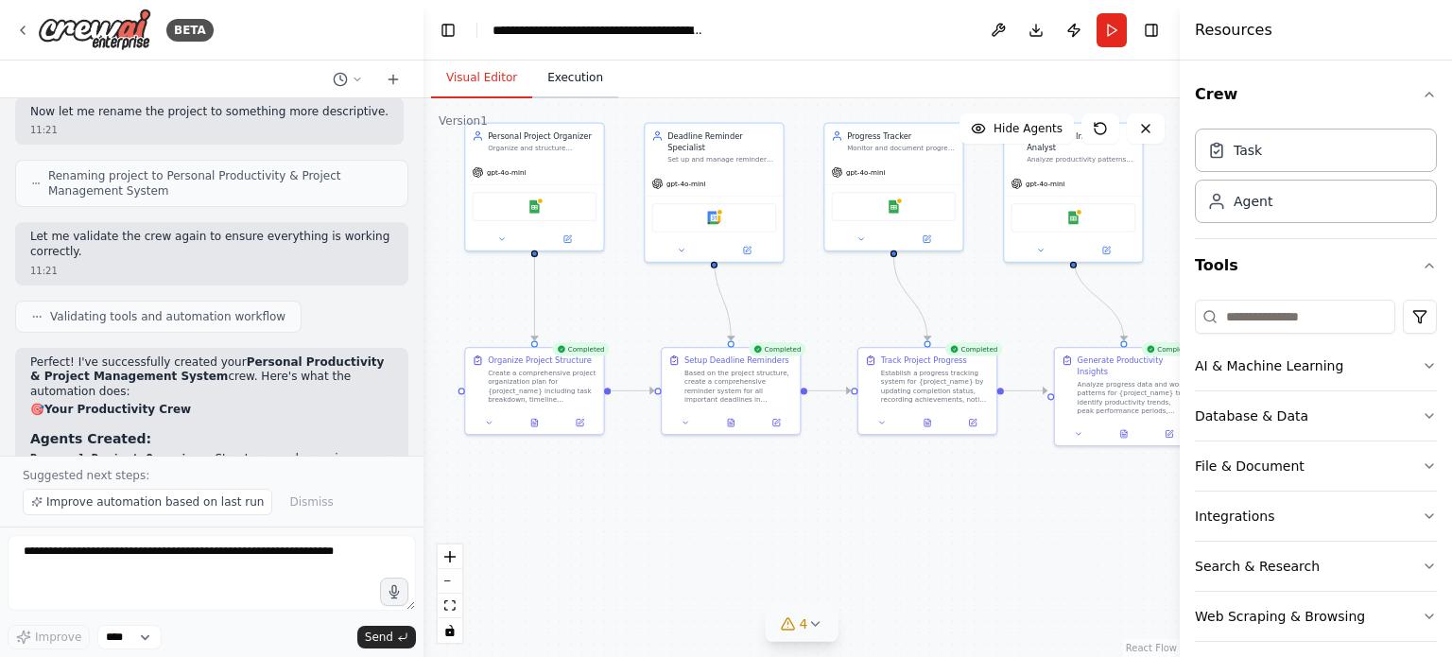
click at [572, 85] on button "Execution" at bounding box center [575, 79] width 86 height 40
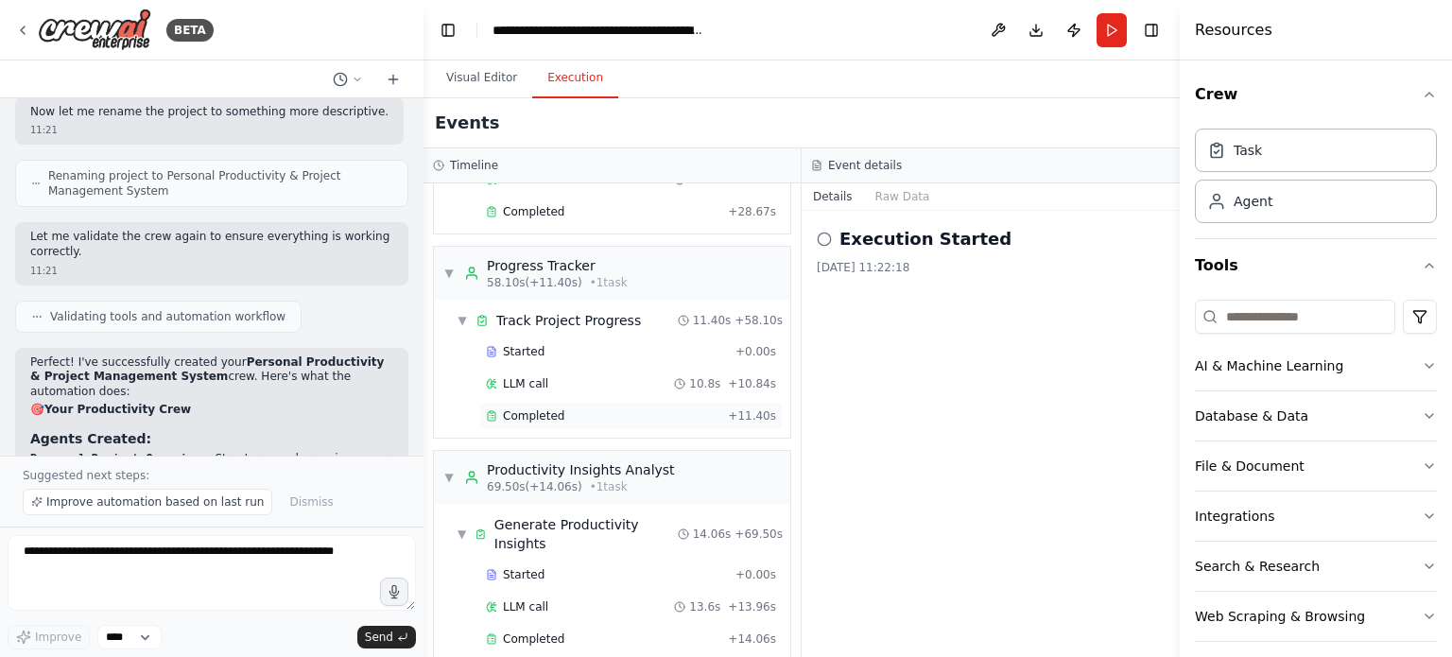
scroll to position [0, 0]
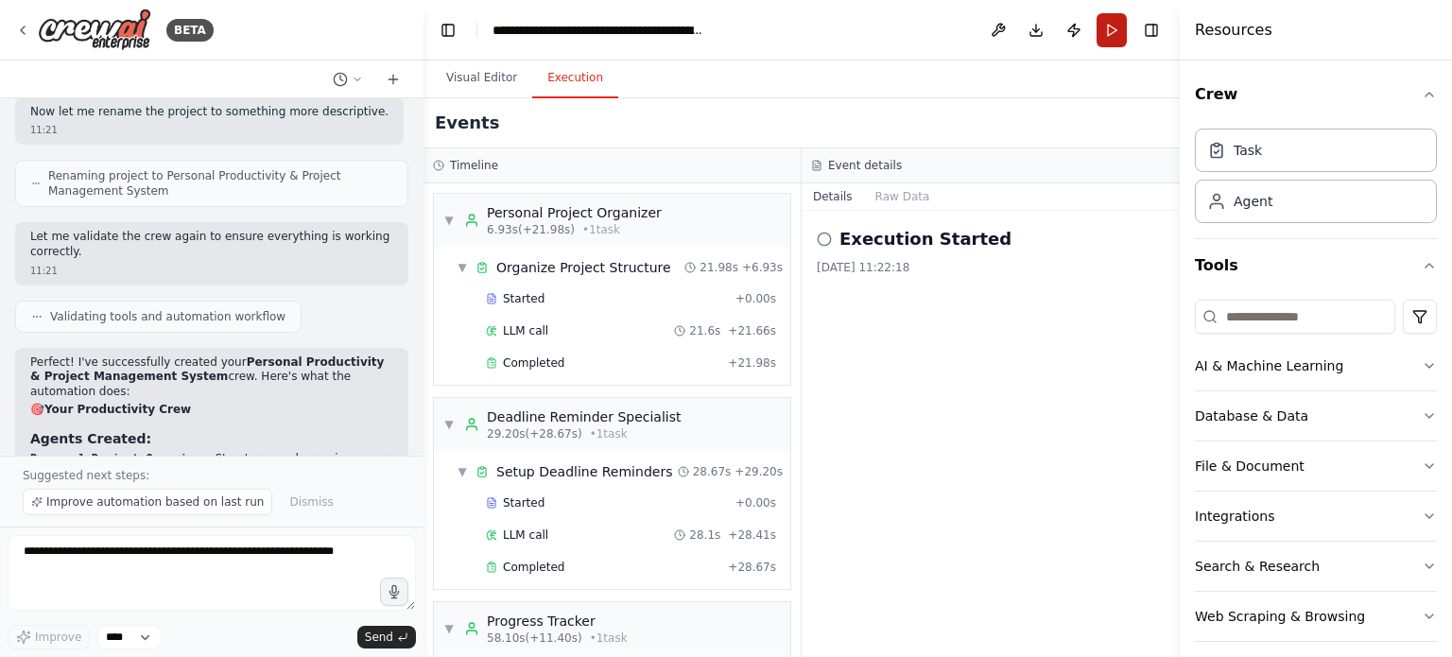
click at [1112, 29] on button "Run" at bounding box center [1111, 30] width 30 height 34
click at [518, 78] on button "Visual Editor" at bounding box center [481, 79] width 101 height 40
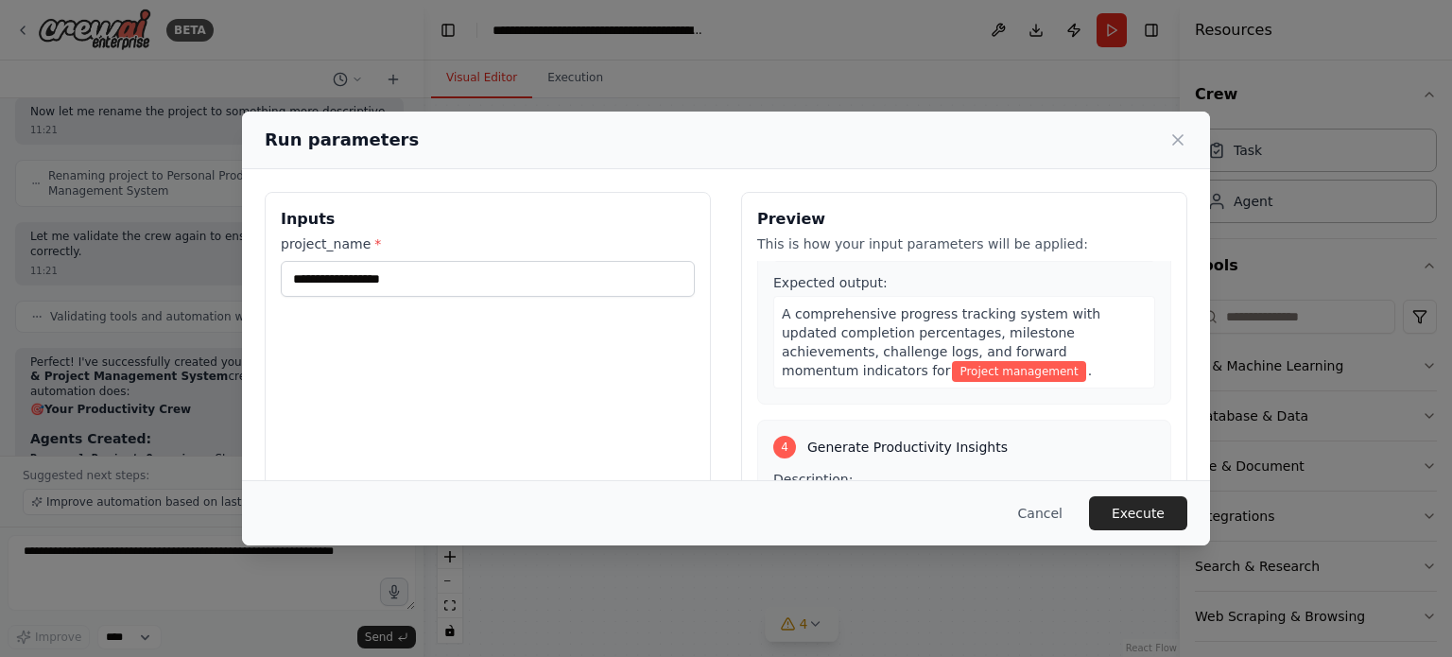
scroll to position [986, 0]
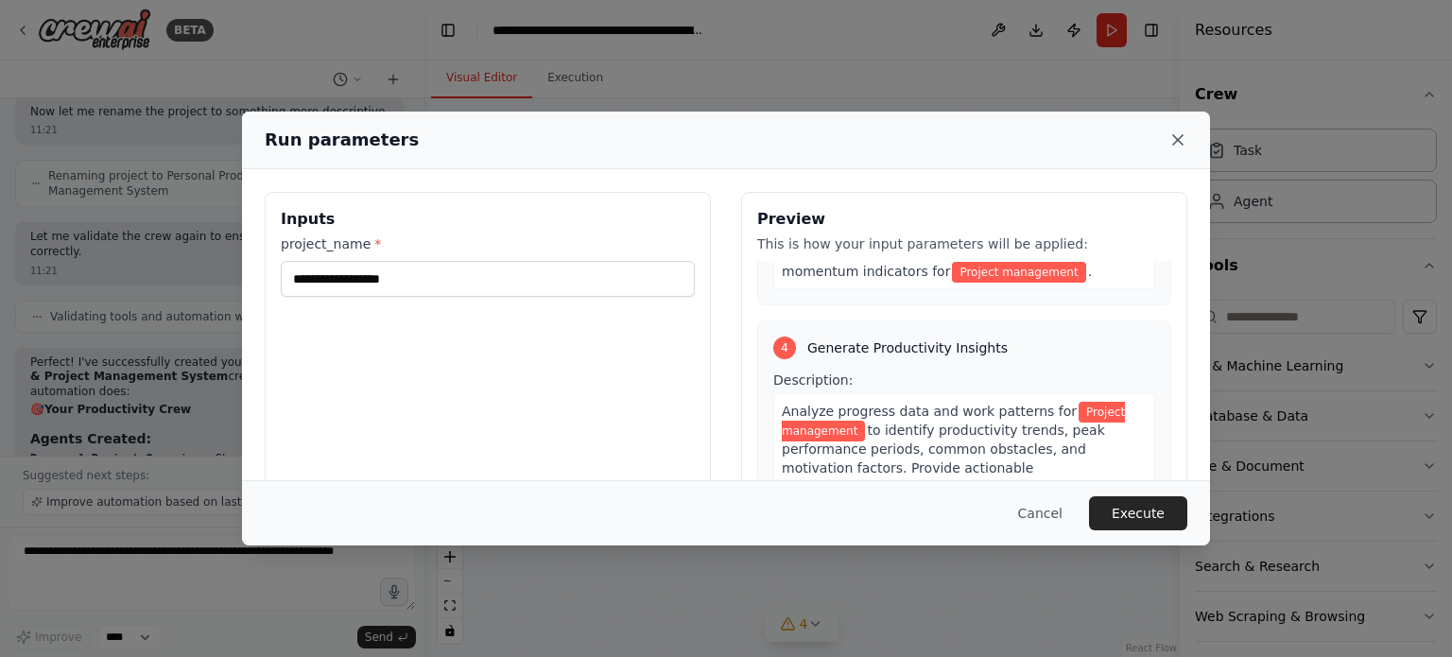
click at [1180, 138] on icon at bounding box center [1177, 139] width 9 height 9
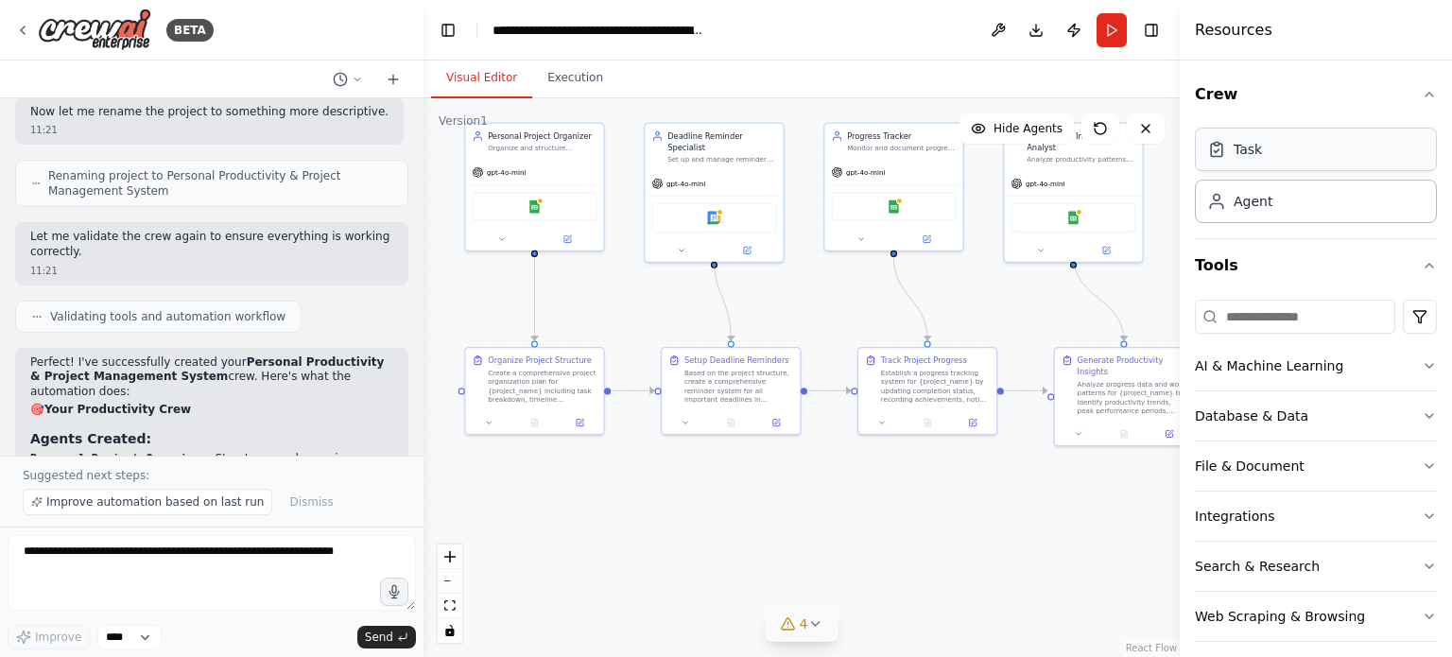
click at [1272, 144] on div "Task" at bounding box center [1316, 149] width 242 height 43
click at [1231, 147] on div "Task" at bounding box center [1234, 149] width 55 height 19
click at [1422, 101] on icon "button" at bounding box center [1429, 94] width 15 height 15
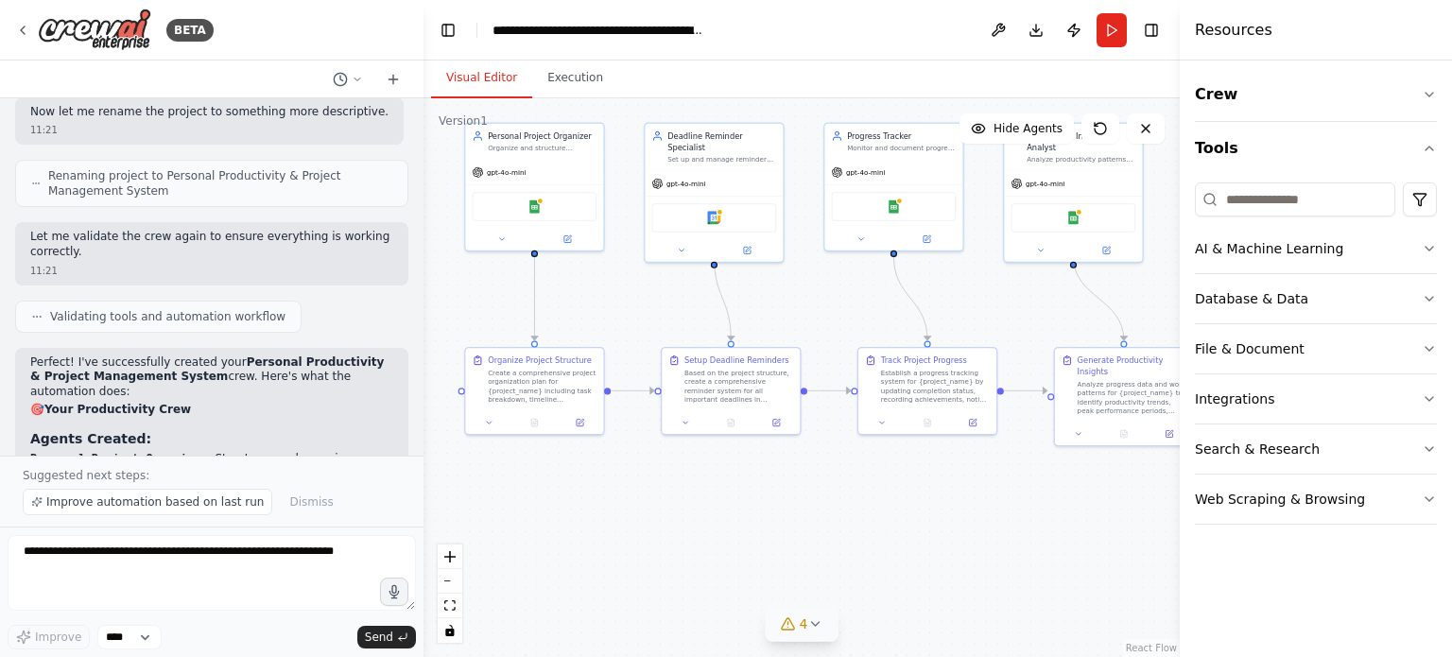
drag, startPoint x: 1181, startPoint y: 21, endPoint x: 1378, endPoint y: 25, distance: 197.6
click at [1378, 25] on div "Resources Crew Tools AI & Machine Learning Database & Data File & Document Inte…" at bounding box center [1316, 328] width 272 height 657
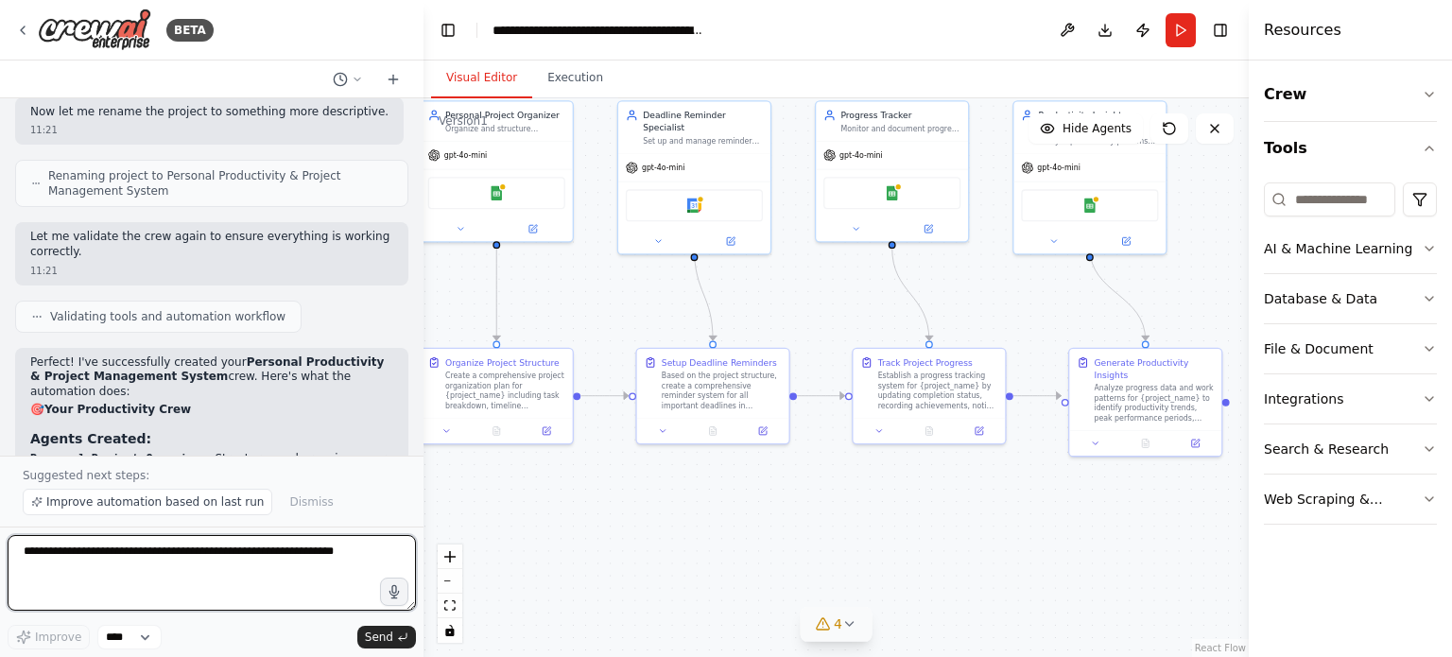
click at [222, 578] on textarea at bounding box center [212, 573] width 408 height 76
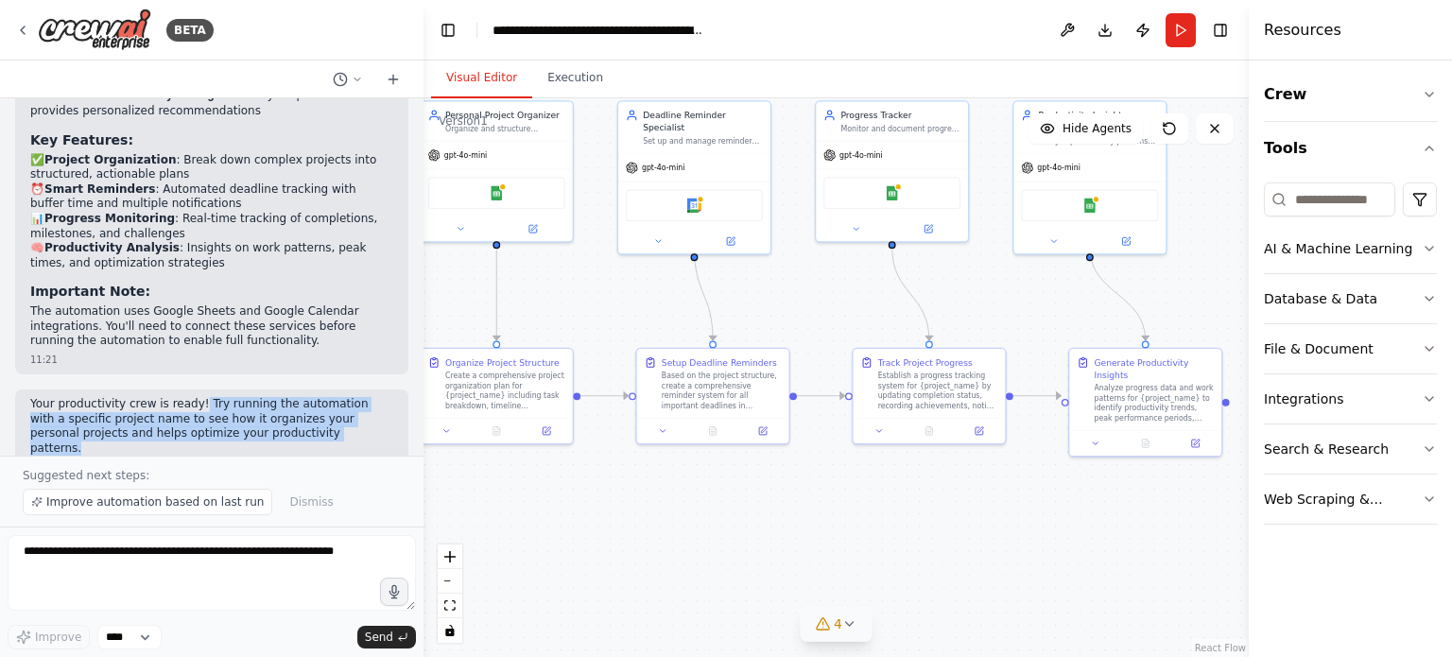
drag, startPoint x: 185, startPoint y: 383, endPoint x: 279, endPoint y: 414, distance: 98.6
click at [279, 414] on p "Your productivity crew is ready! Try running the automation with a specific pro…" at bounding box center [211, 426] width 363 height 59
click at [333, 407] on p "Your productivity crew is ready! Try running the automation with a specific pro…" at bounding box center [211, 426] width 363 height 59
